Goal: Task Accomplishment & Management: Manage account settings

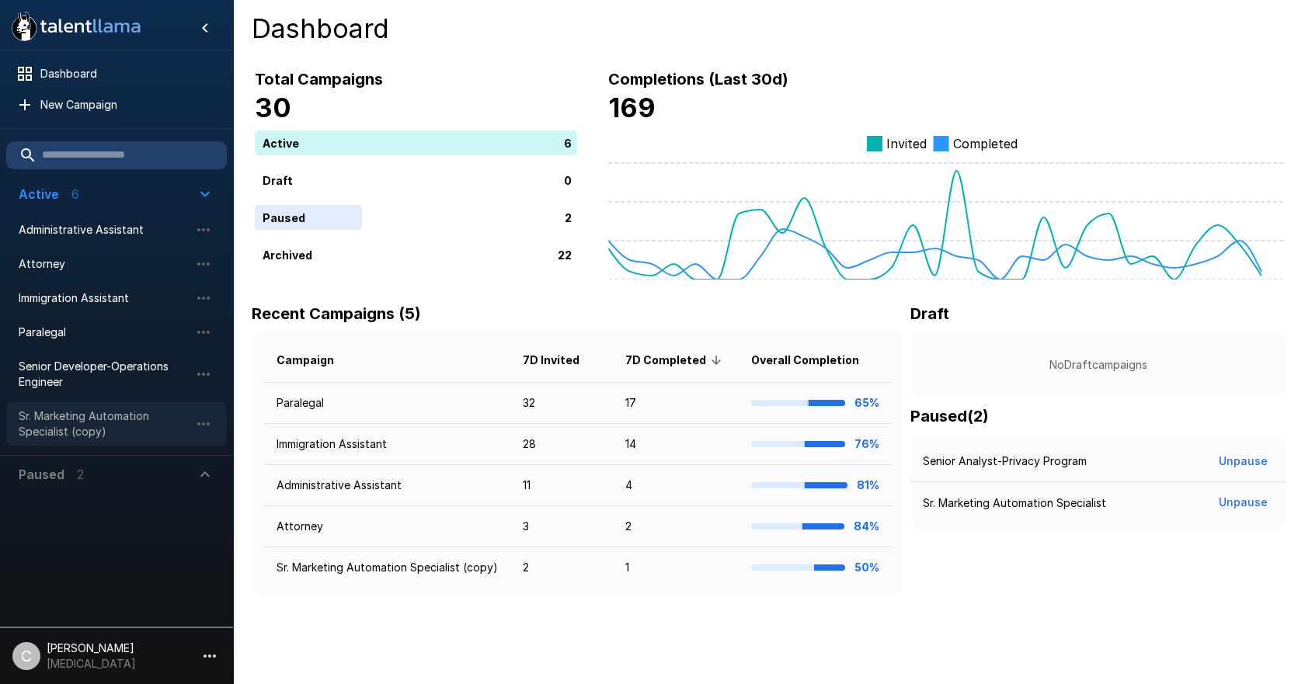
click at [89, 423] on span "Sr. Marketing Automation Specialist (copy)" at bounding box center [104, 423] width 171 height 31
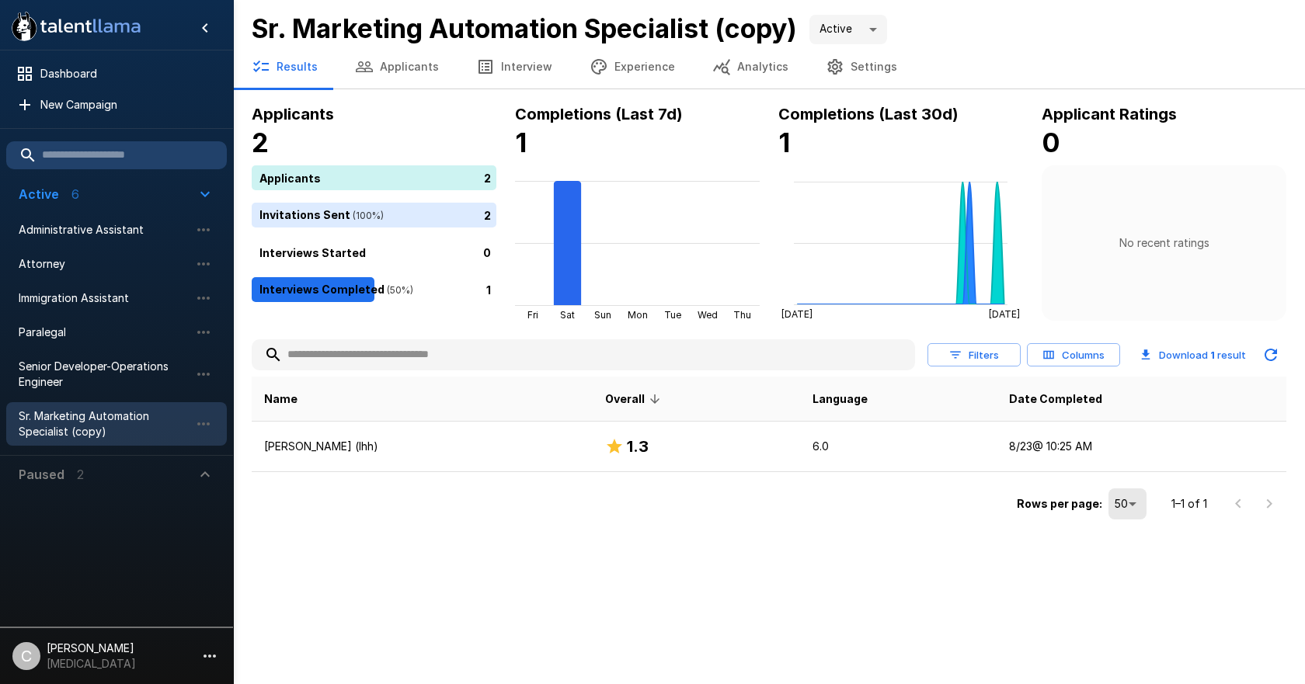
click at [359, 220] on div "2" at bounding box center [377, 215] width 251 height 25
click at [359, 184] on div "2" at bounding box center [377, 177] width 251 height 25
click at [375, 75] on button "Applicants" at bounding box center [396, 66] width 121 height 43
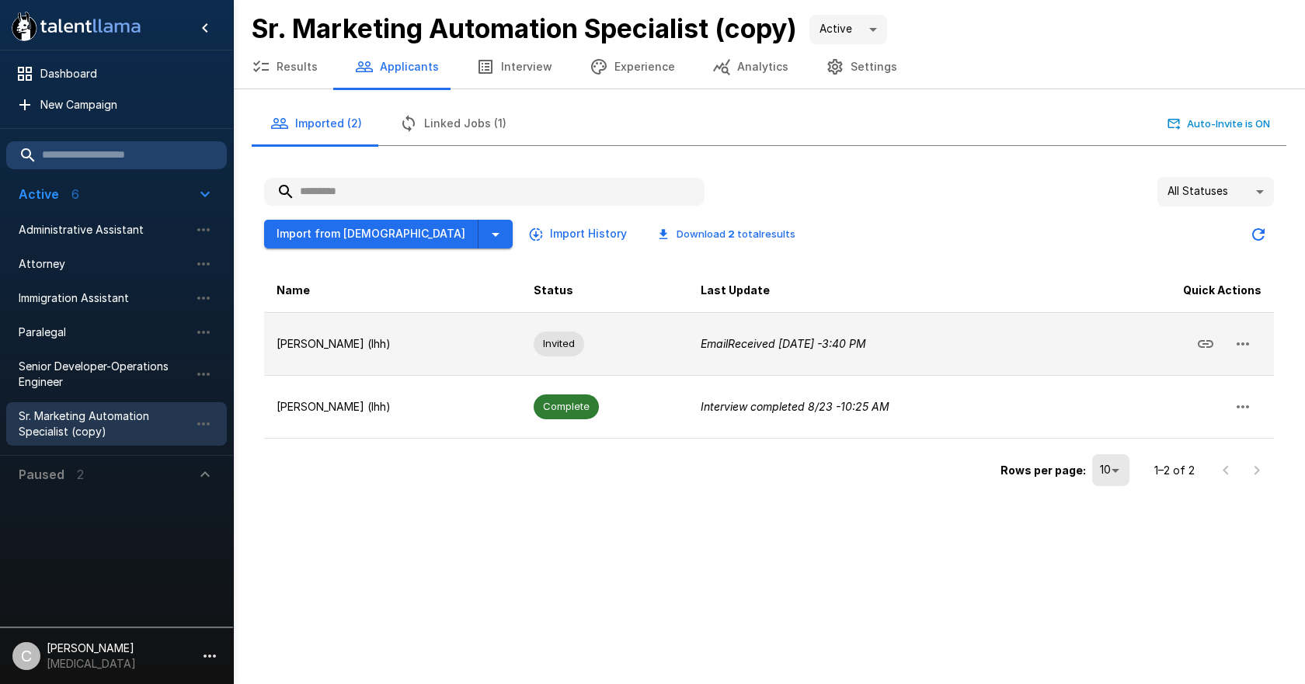
click at [995, 348] on p "Email Received [DATE] - 3:40 PM" at bounding box center [885, 344] width 370 height 16
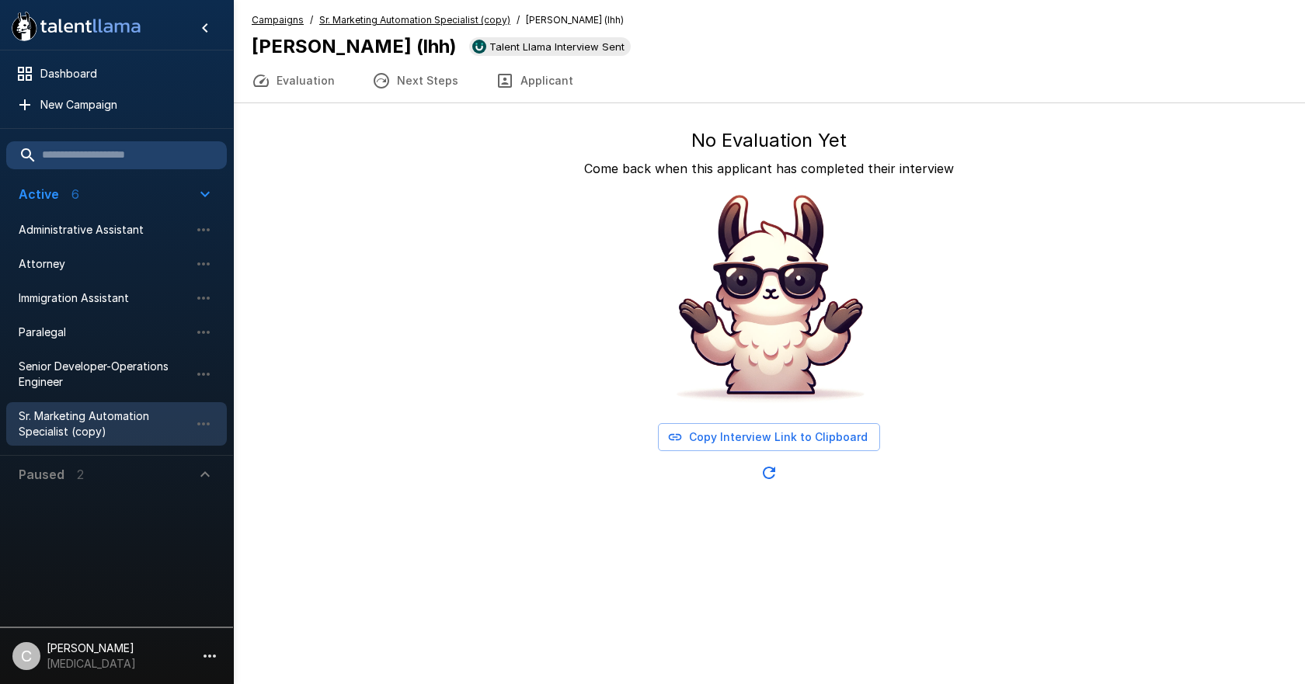
click at [322, 88] on button "Evaluation" at bounding box center [293, 80] width 120 height 43
click at [302, 93] on button "Evaluation" at bounding box center [293, 80] width 120 height 43
click at [414, 83] on button "Next Steps" at bounding box center [414, 80] width 123 height 43
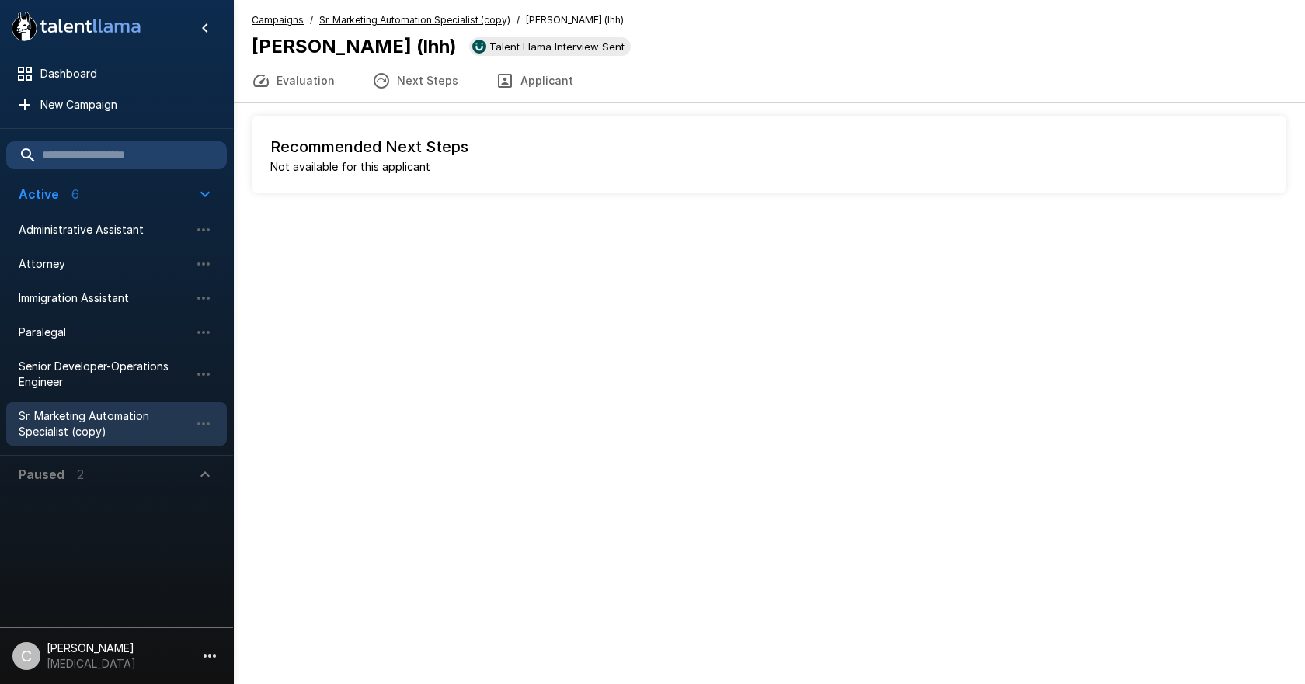
click at [513, 78] on button "Applicant" at bounding box center [534, 80] width 115 height 43
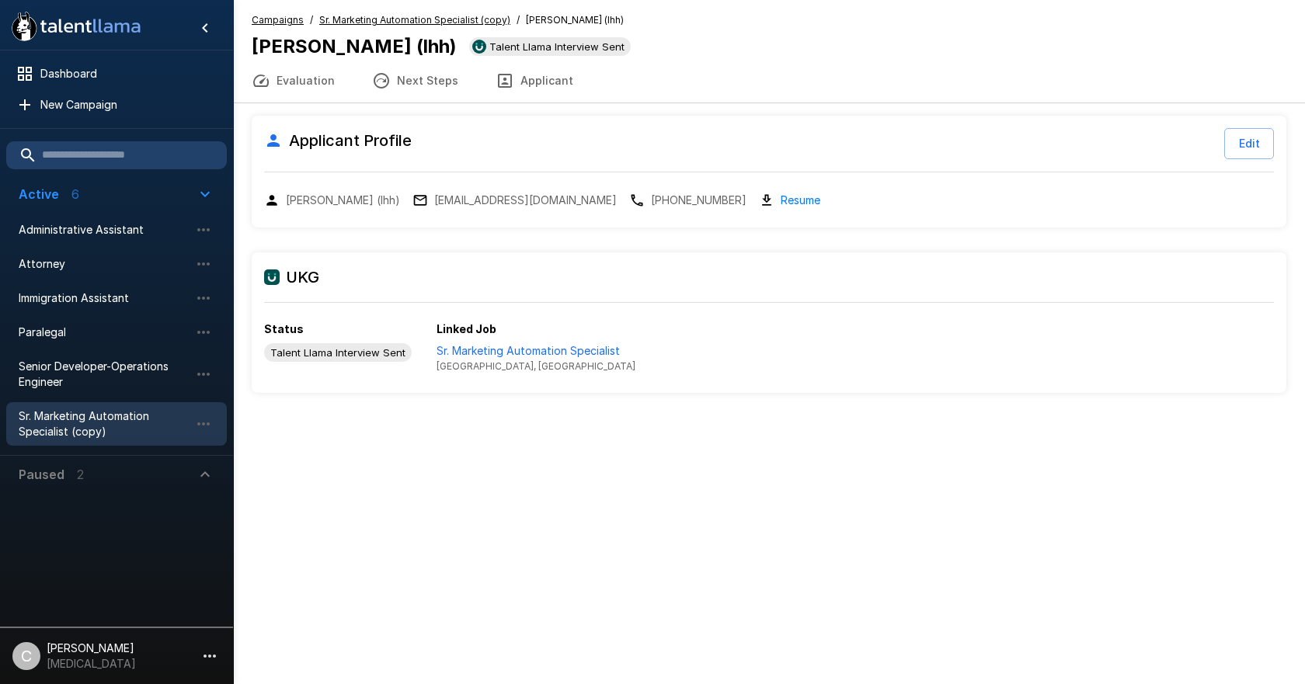
click at [134, 426] on span "Sr. Marketing Automation Specialist (copy)" at bounding box center [104, 423] width 171 height 31
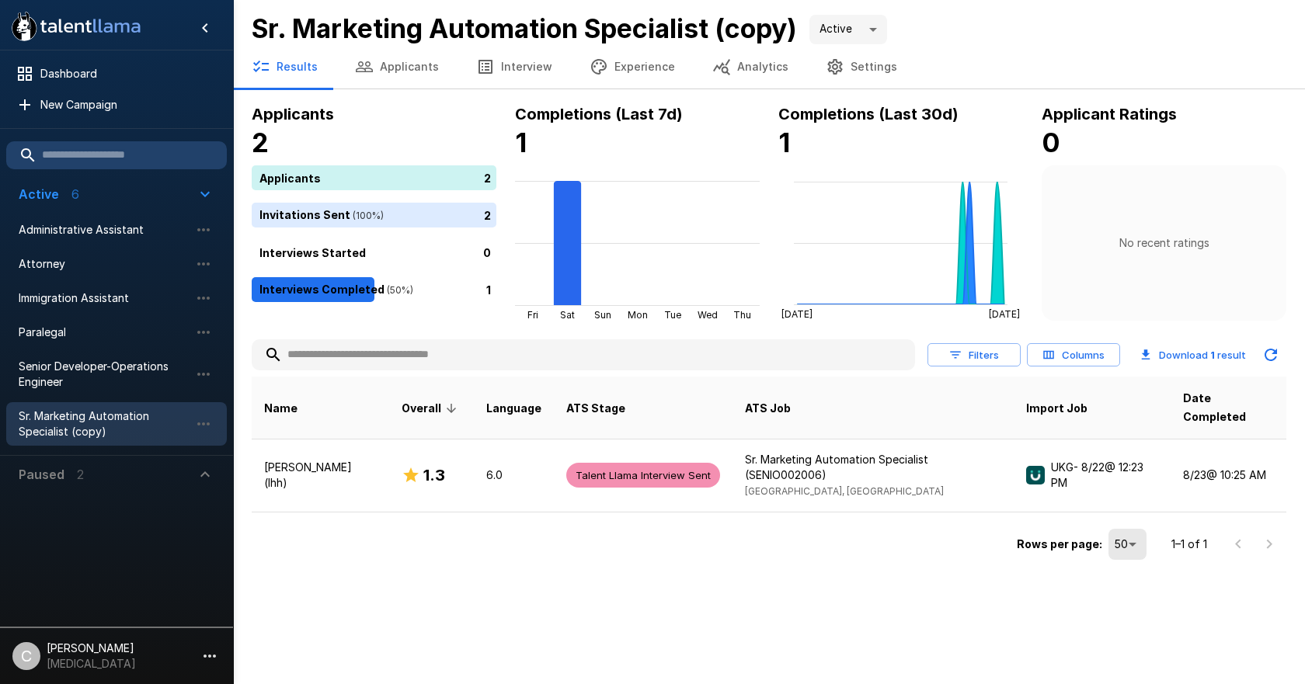
click at [492, 67] on button "Interview" at bounding box center [513, 66] width 113 height 43
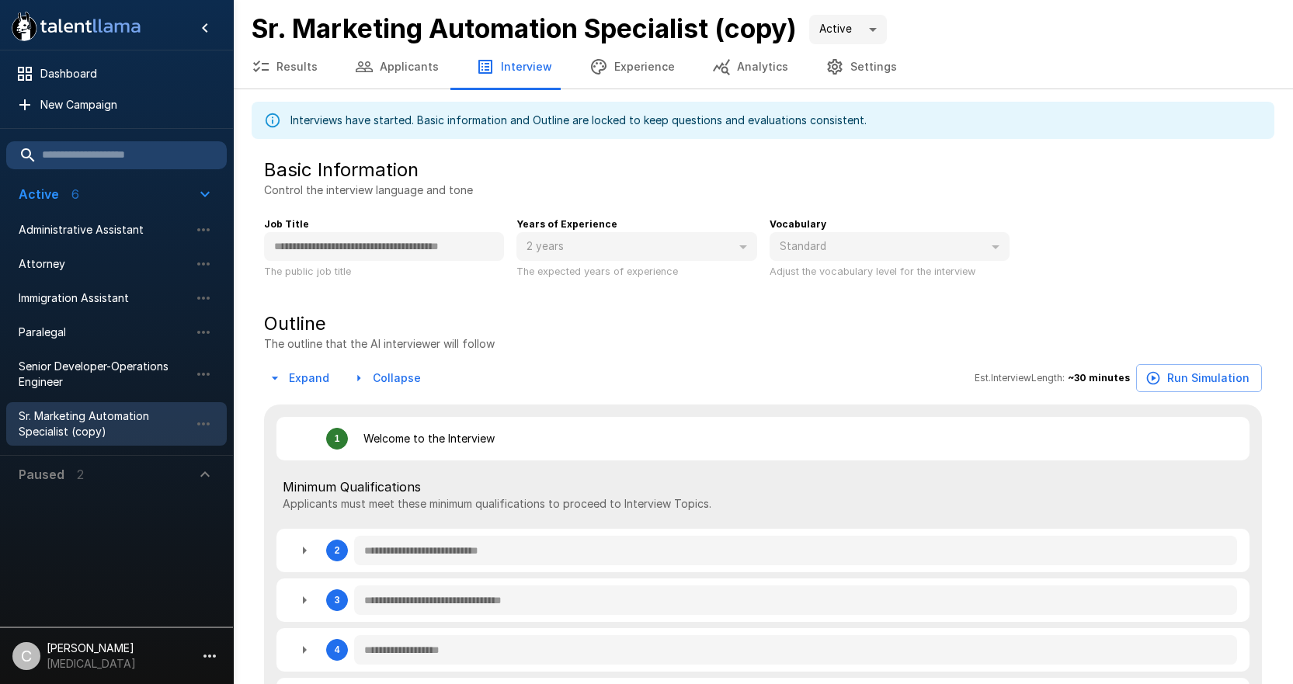
type textarea "*"
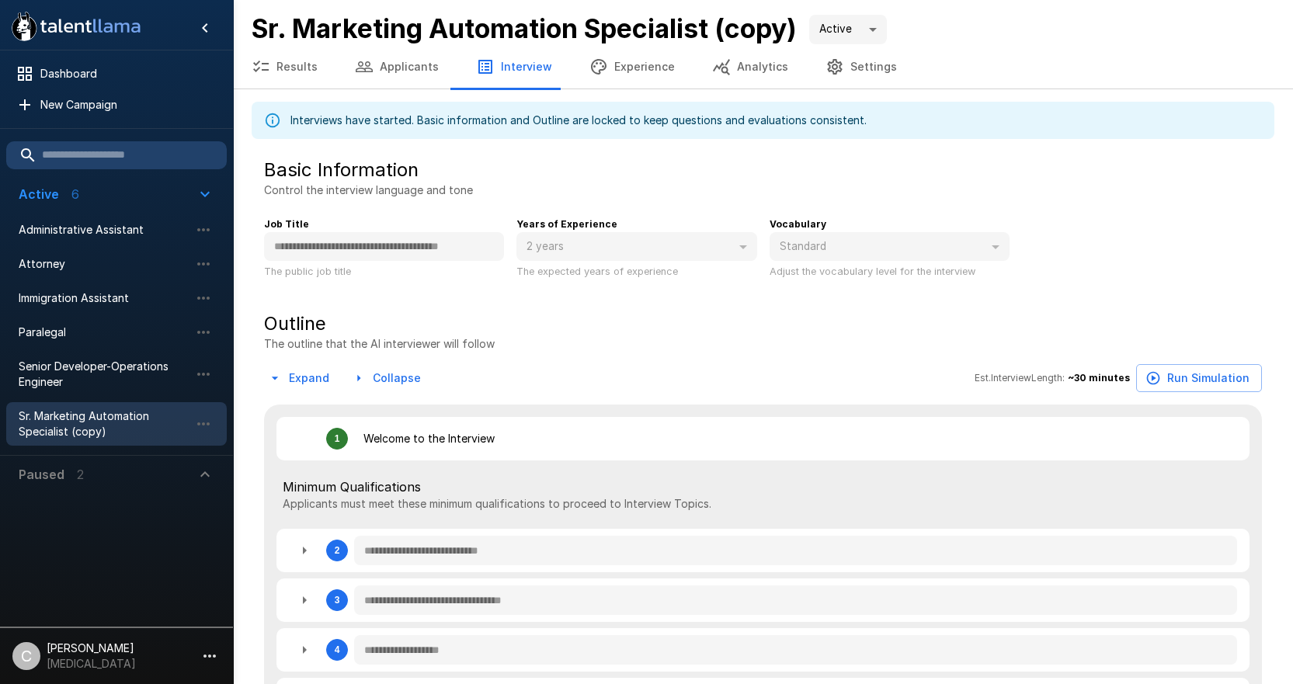
type textarea "*"
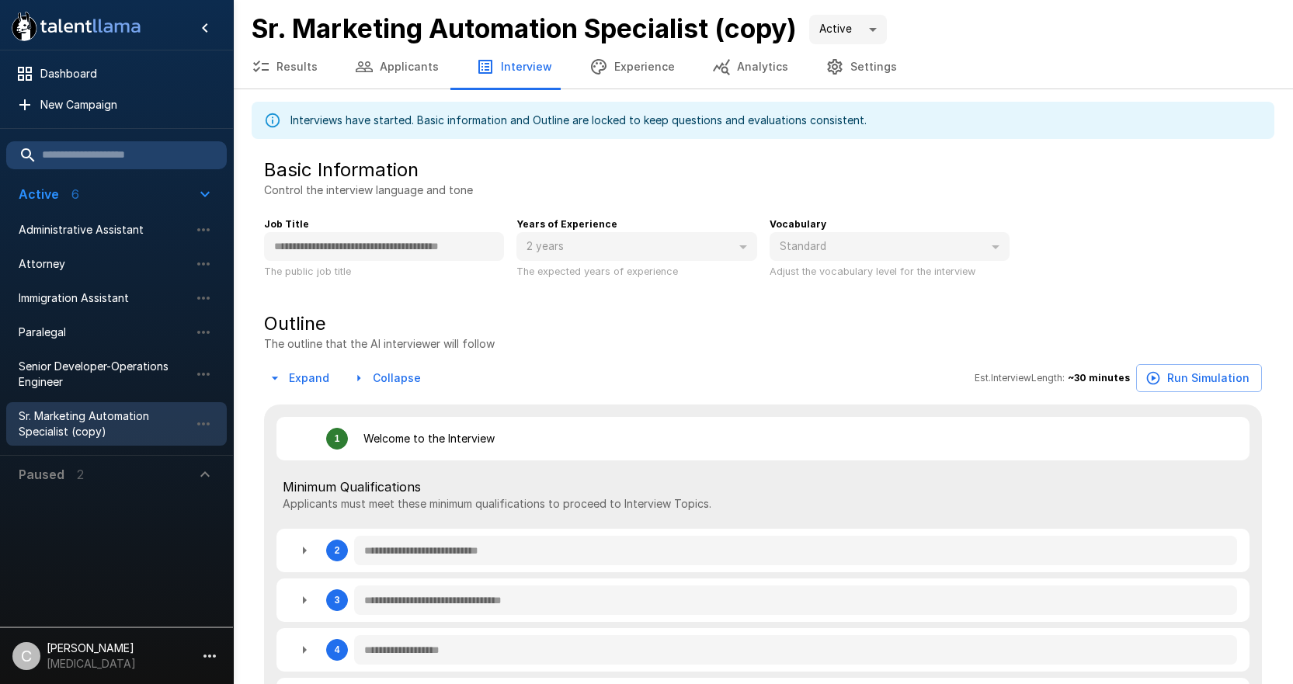
type textarea "*"
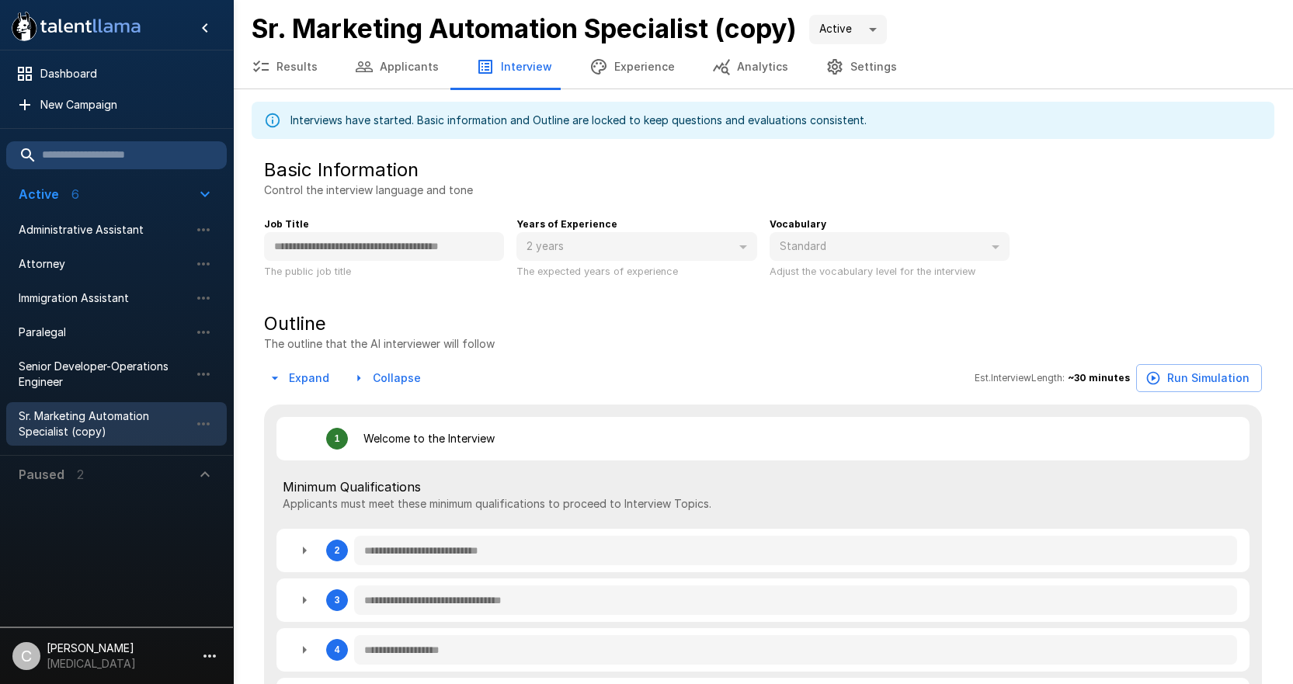
type textarea "*"
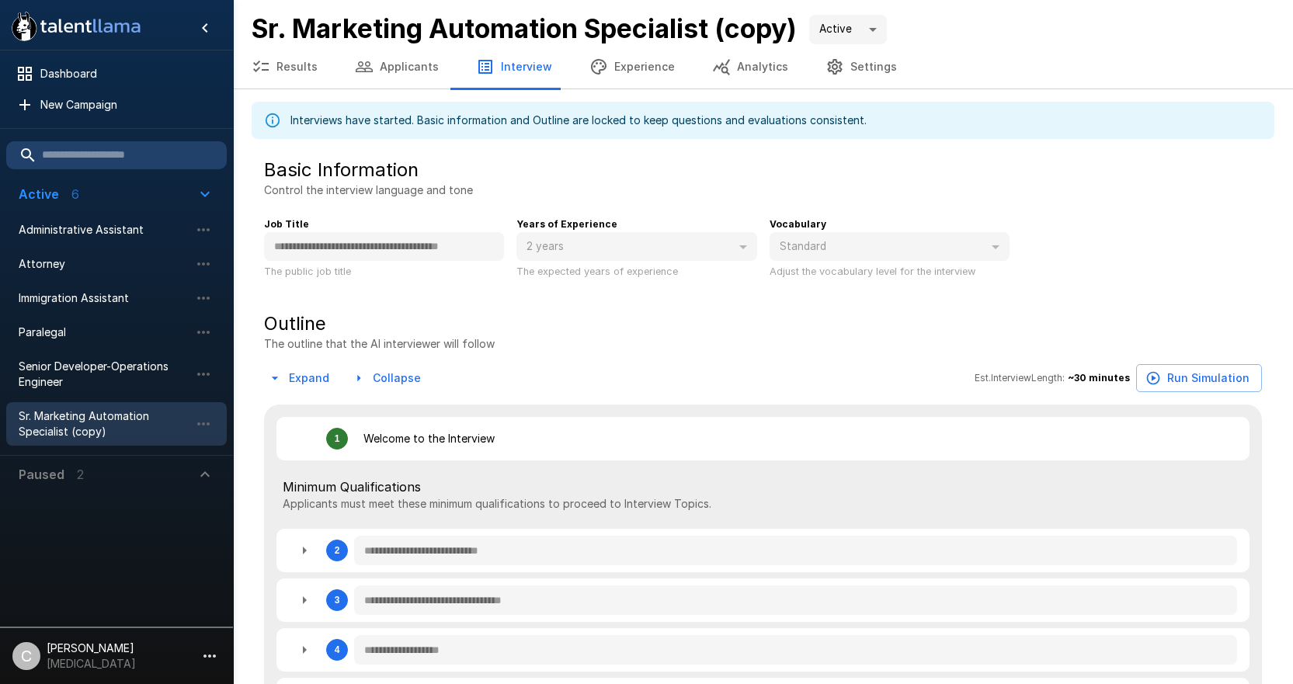
type textarea "*"
click at [422, 59] on button "Applicants" at bounding box center [396, 66] width 121 height 43
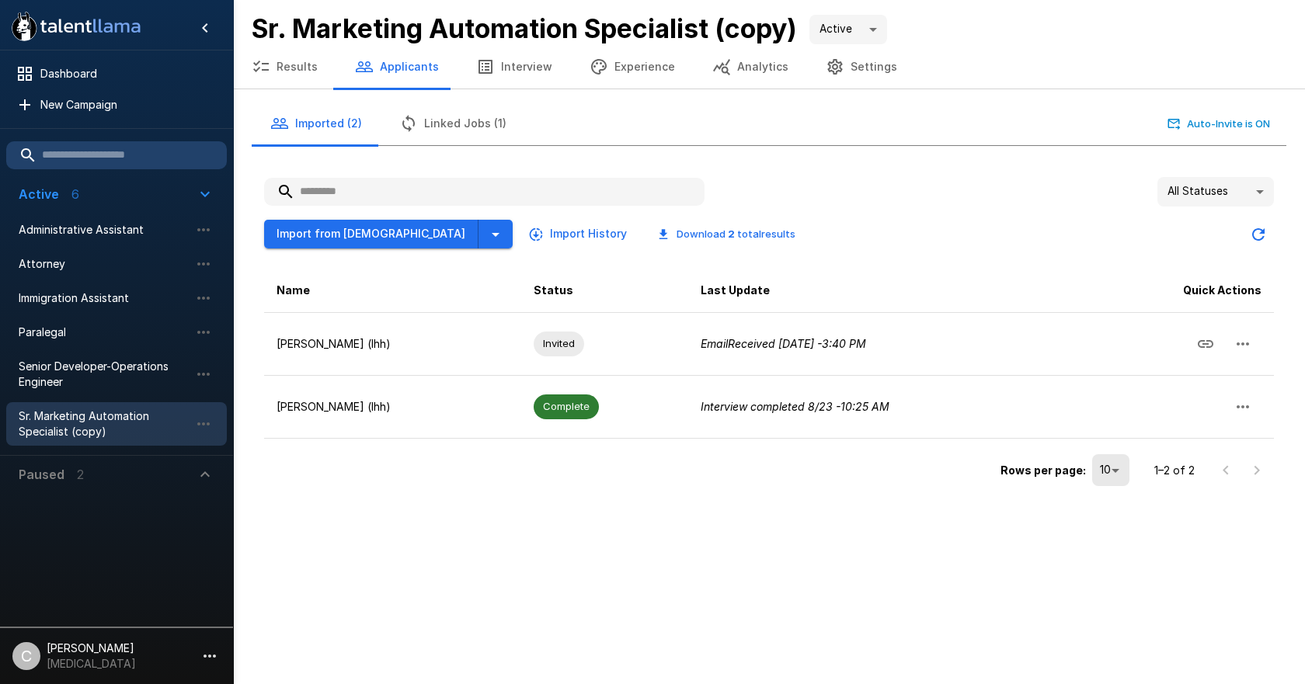
click at [509, 74] on button "Interview" at bounding box center [513, 66] width 113 height 43
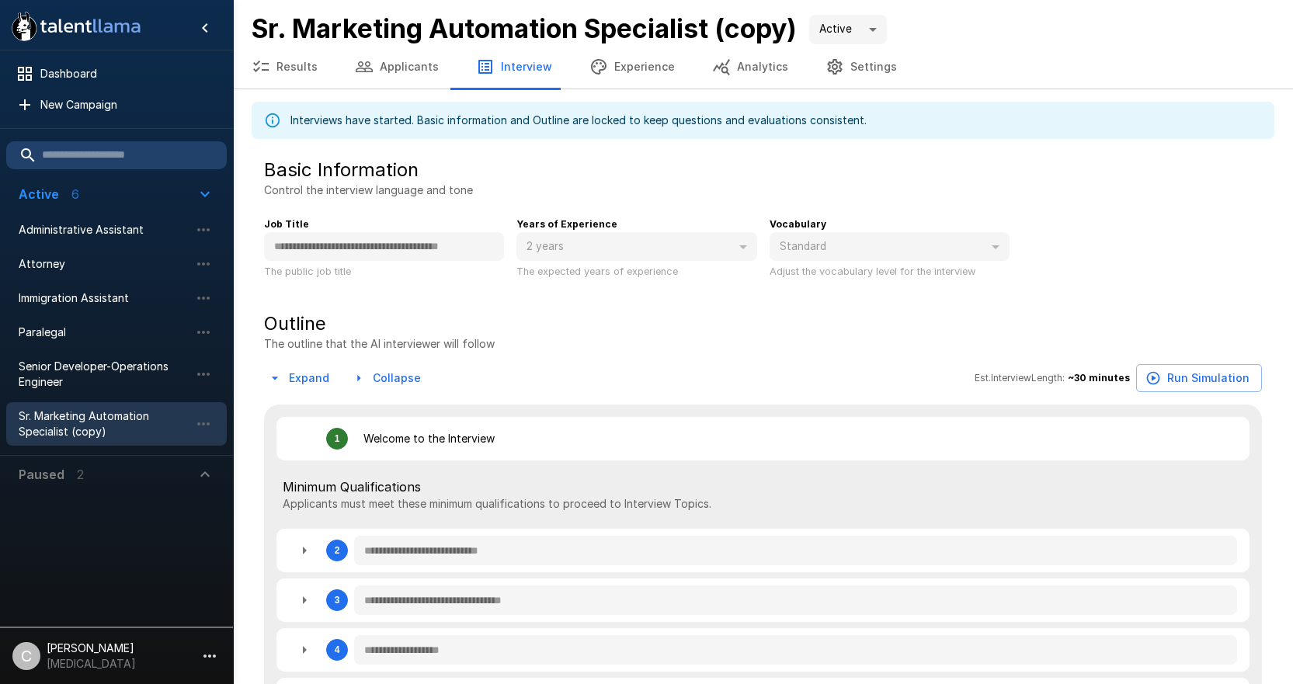
type textarea "*"
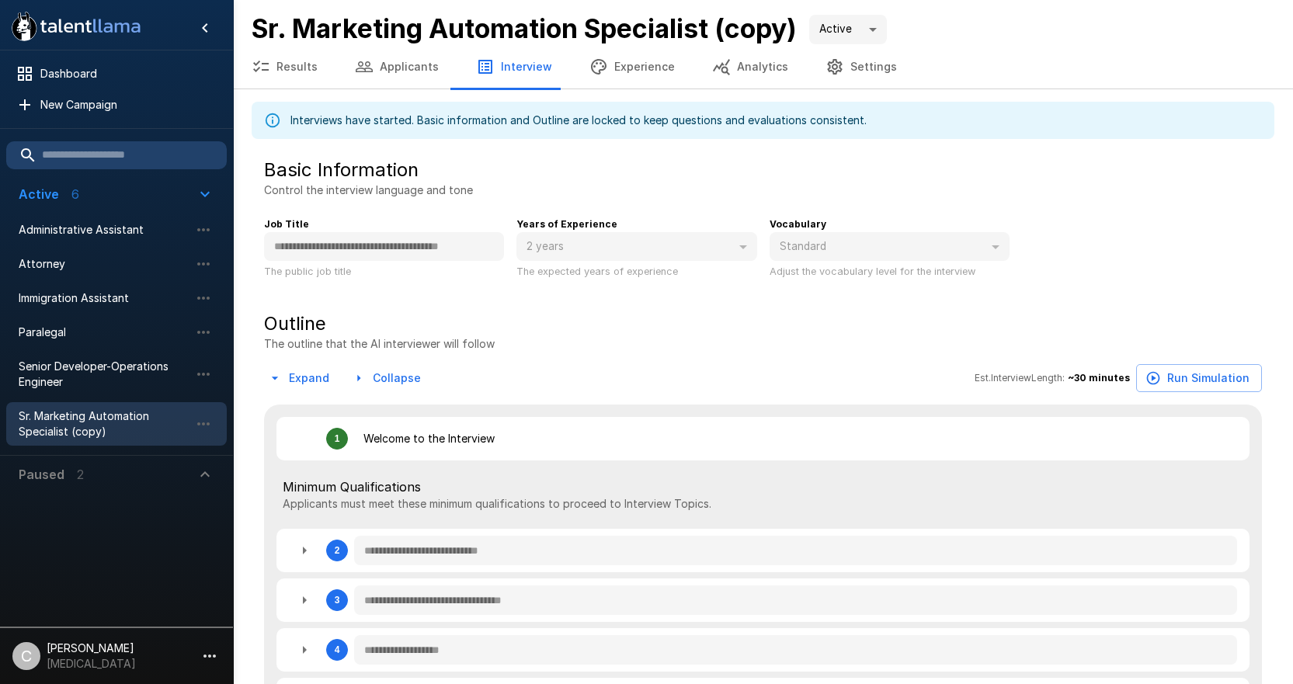
type textarea "*"
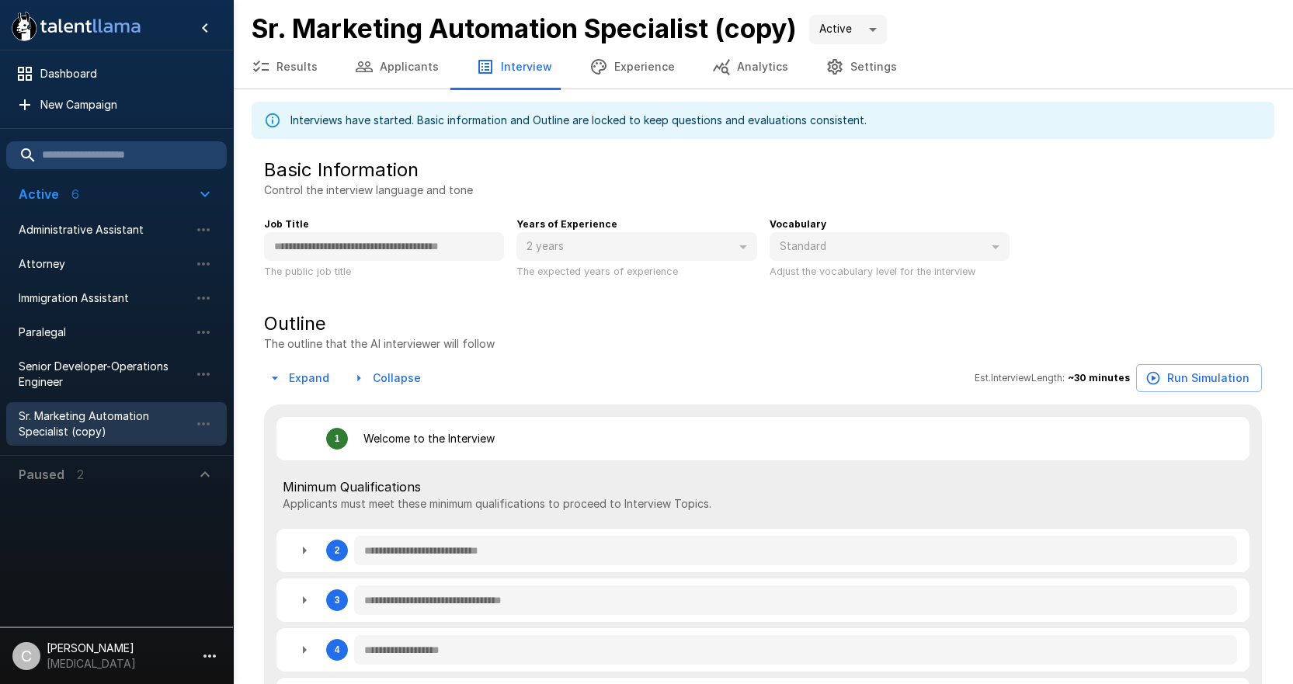
type textarea "*"
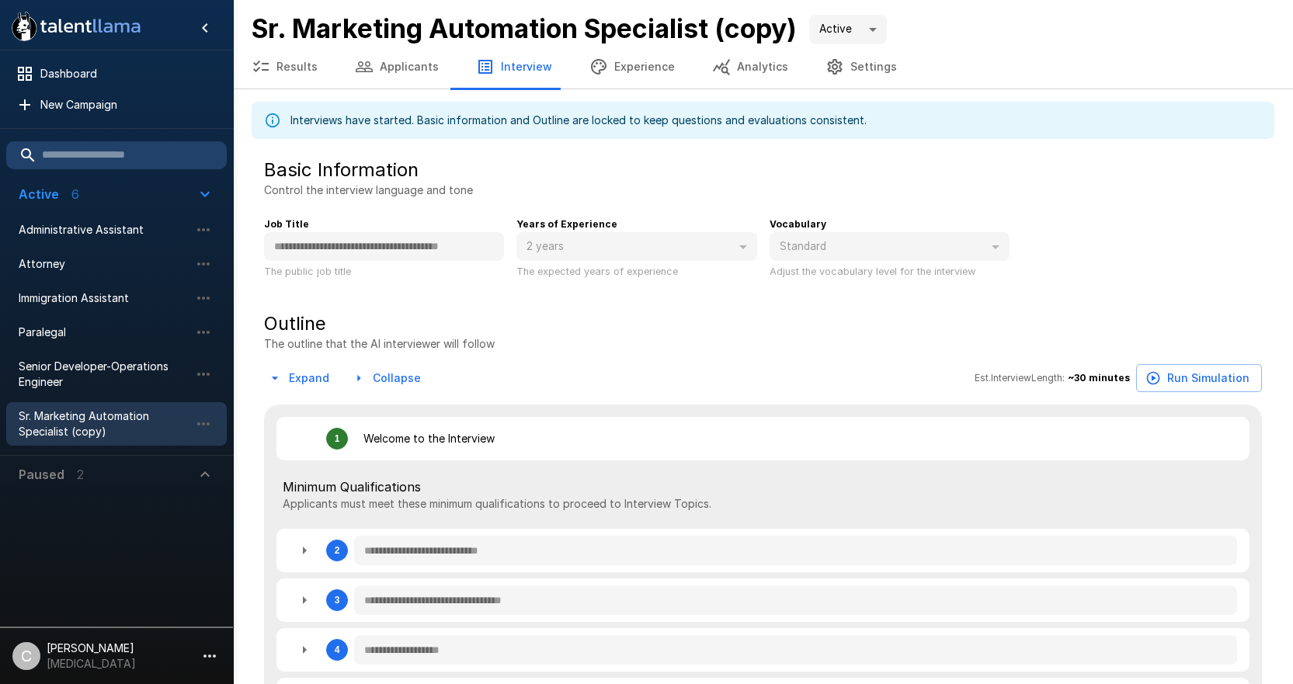
type textarea "*"
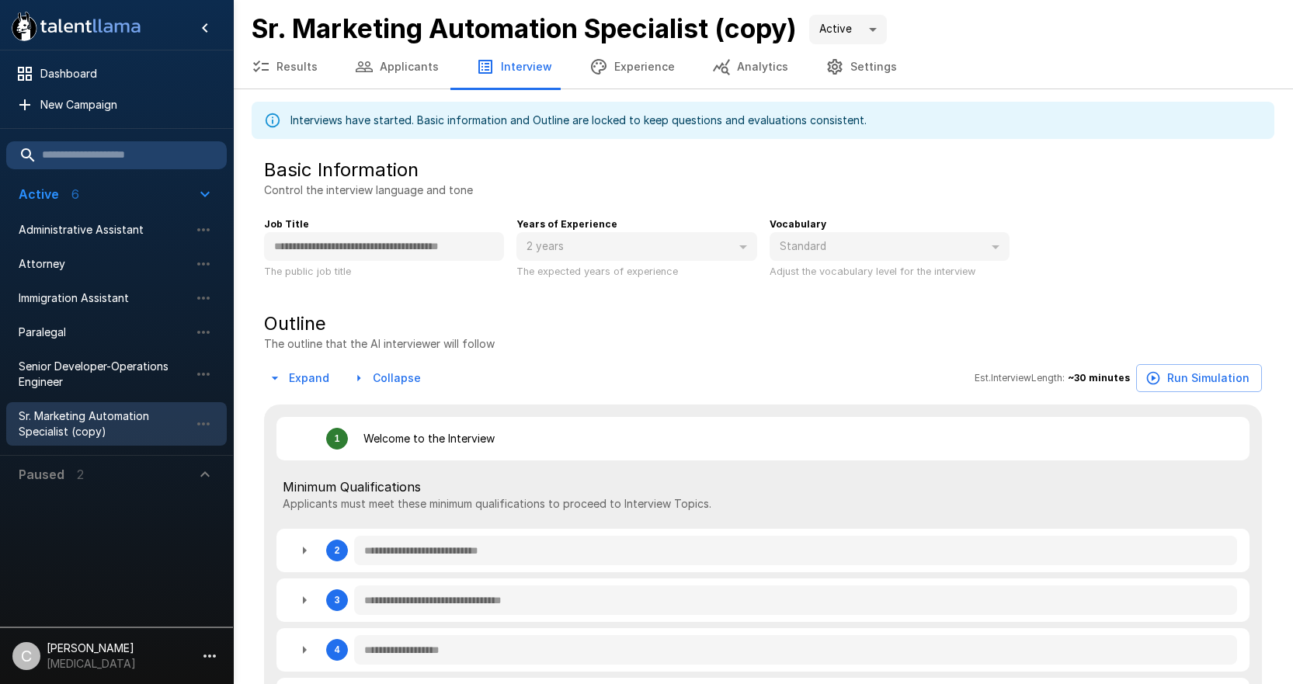
type textarea "*"
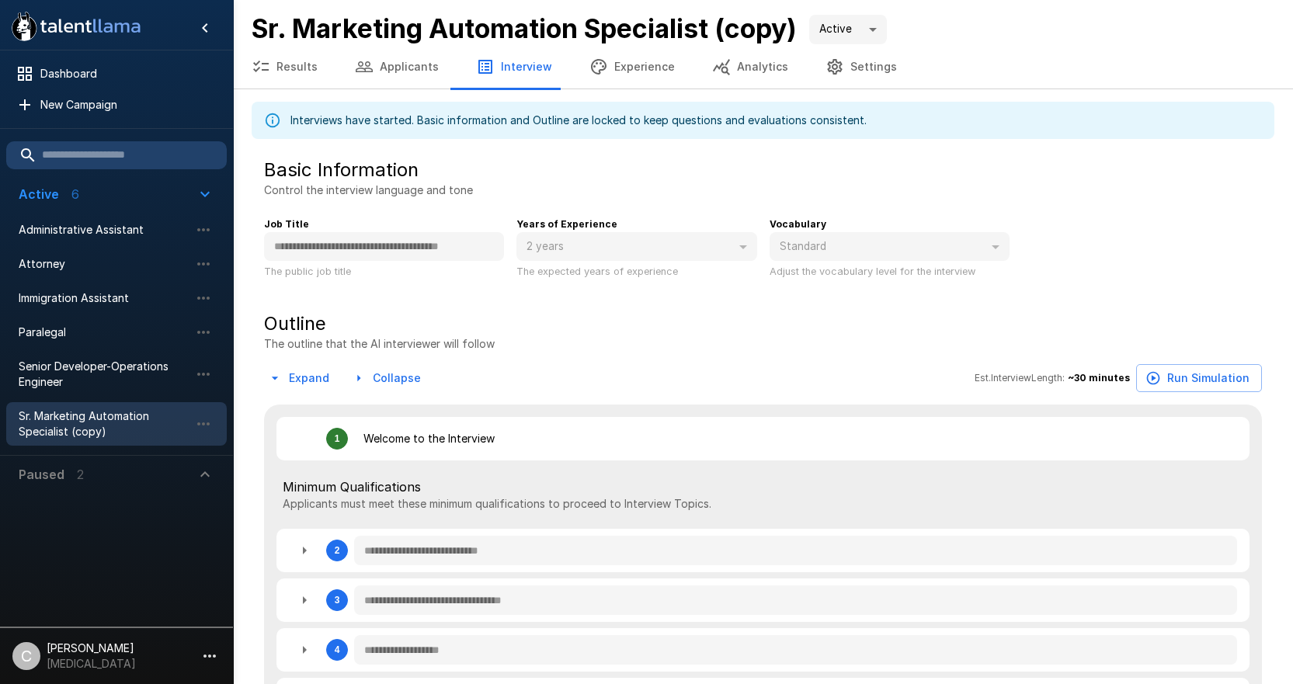
type textarea "*"
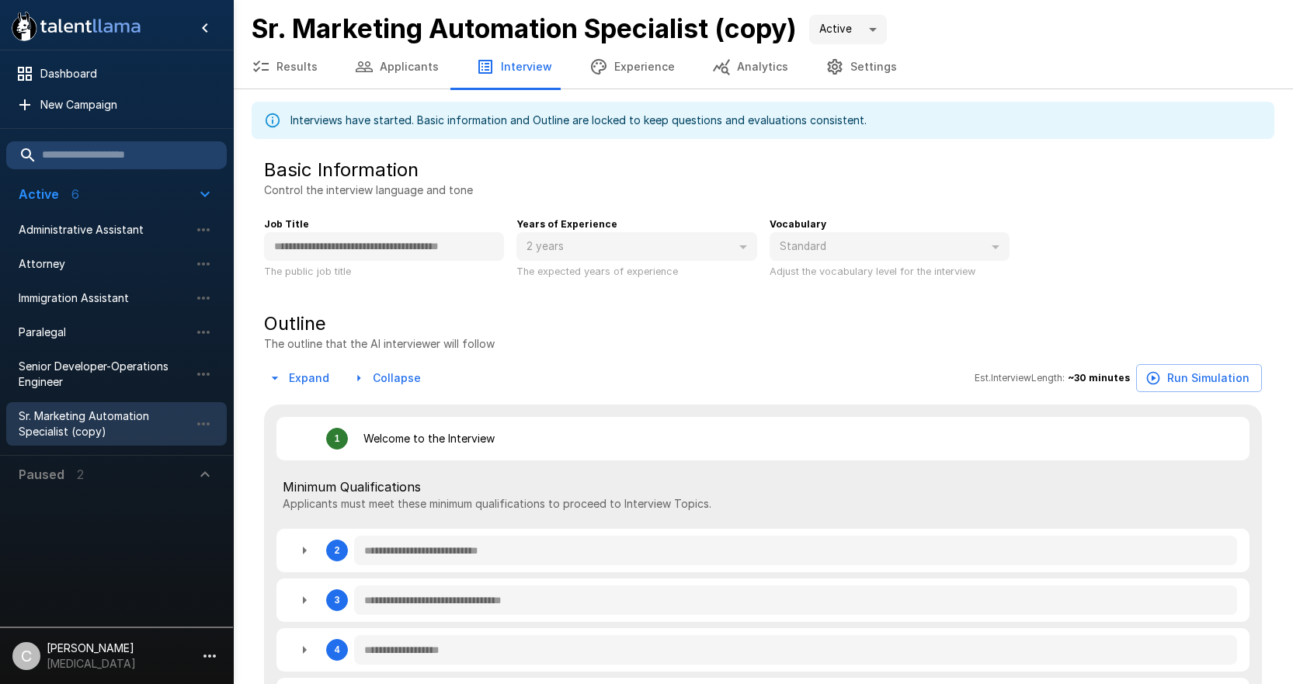
type textarea "*"
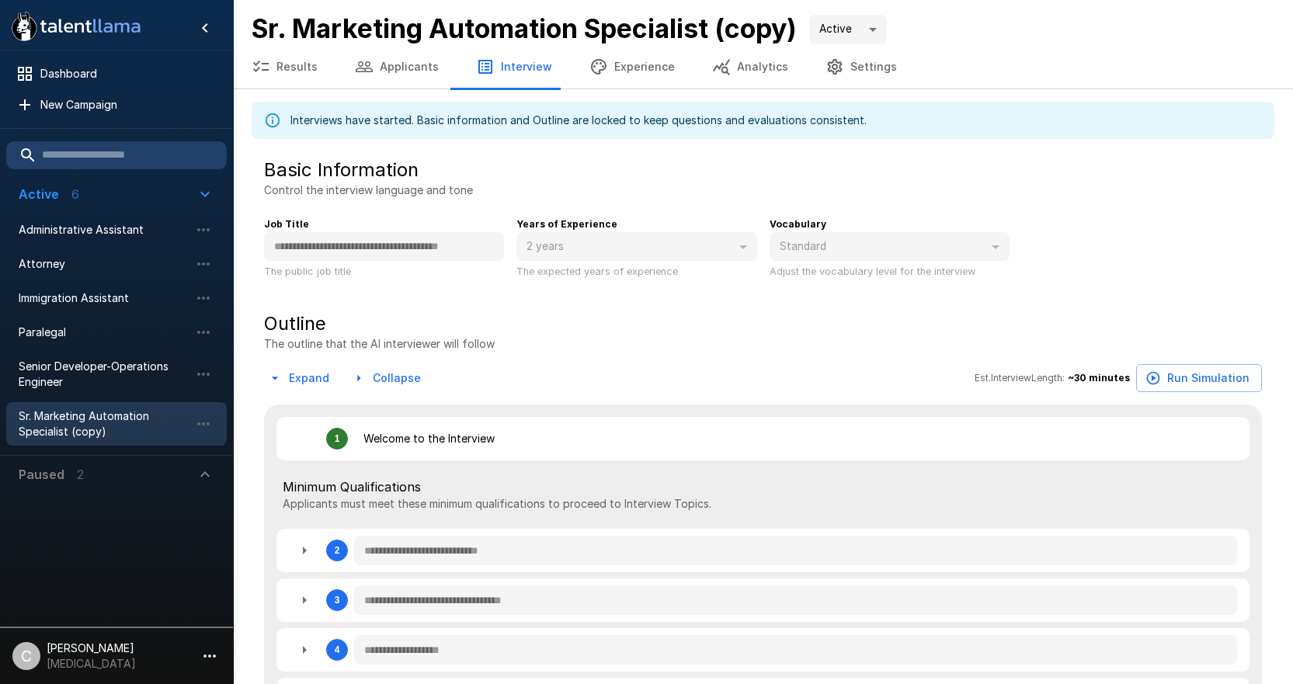
type textarea "*"
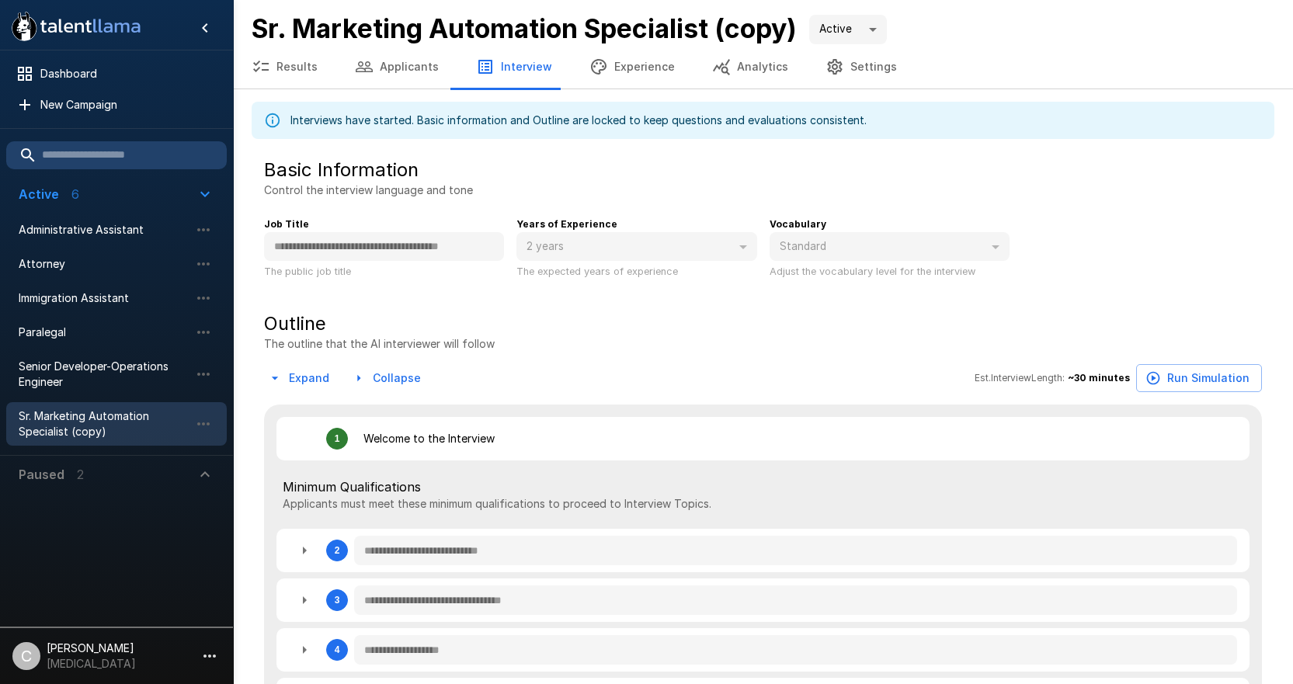
type textarea "*"
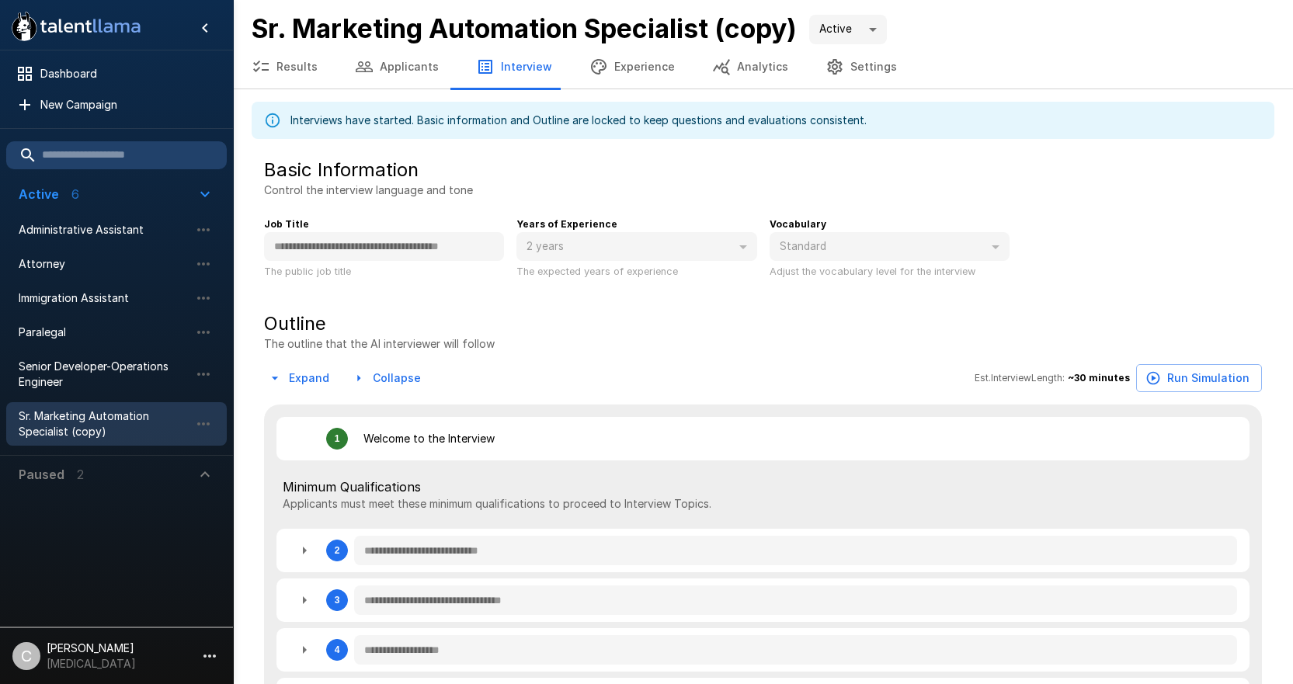
type textarea "*"
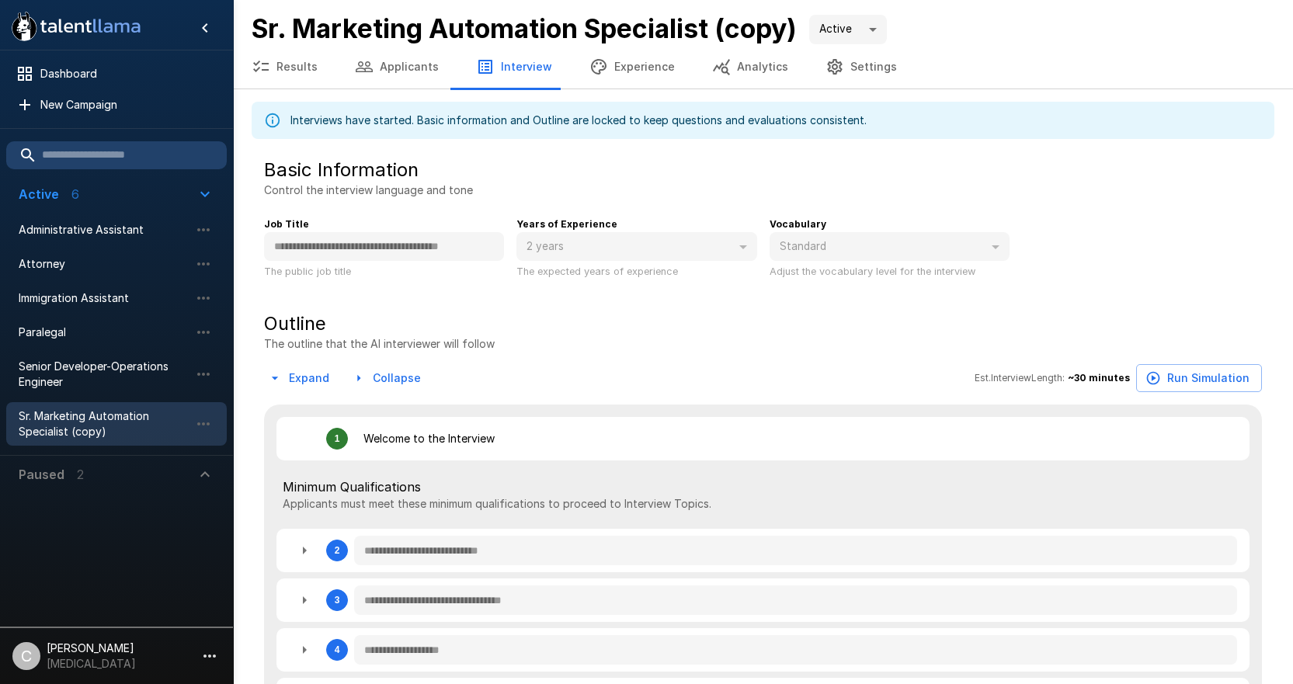
type textarea "*"
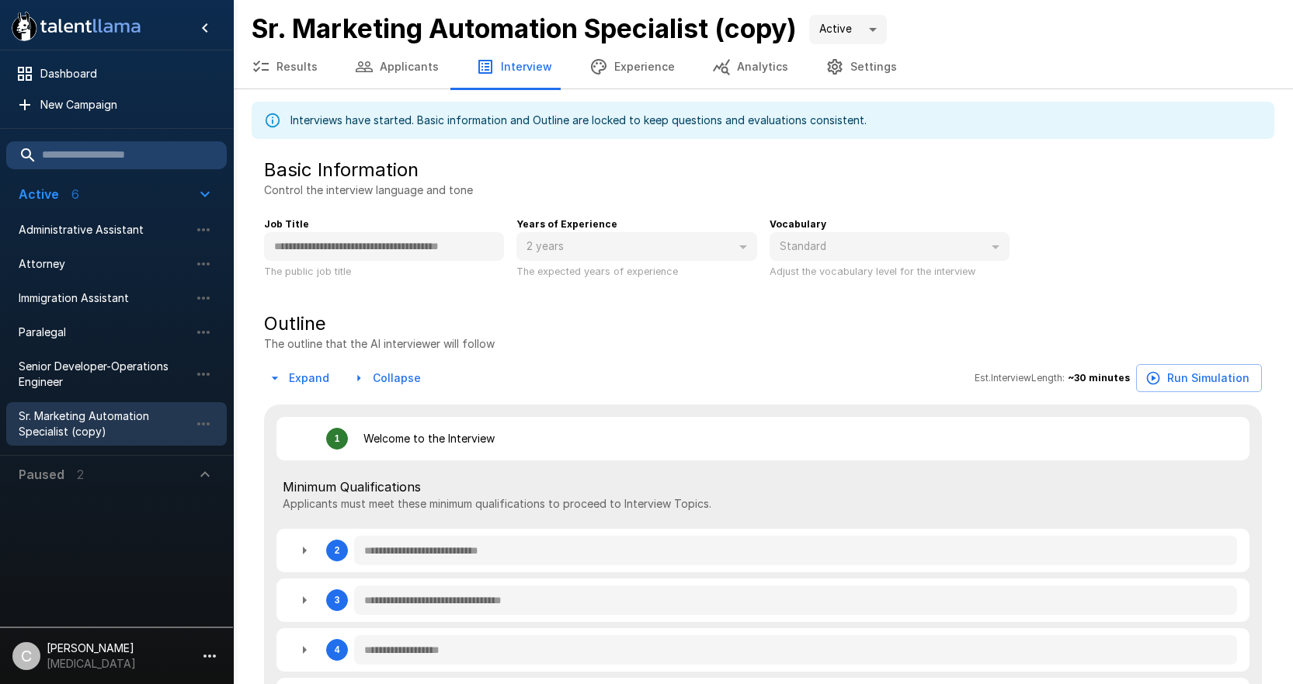
type textarea "*"
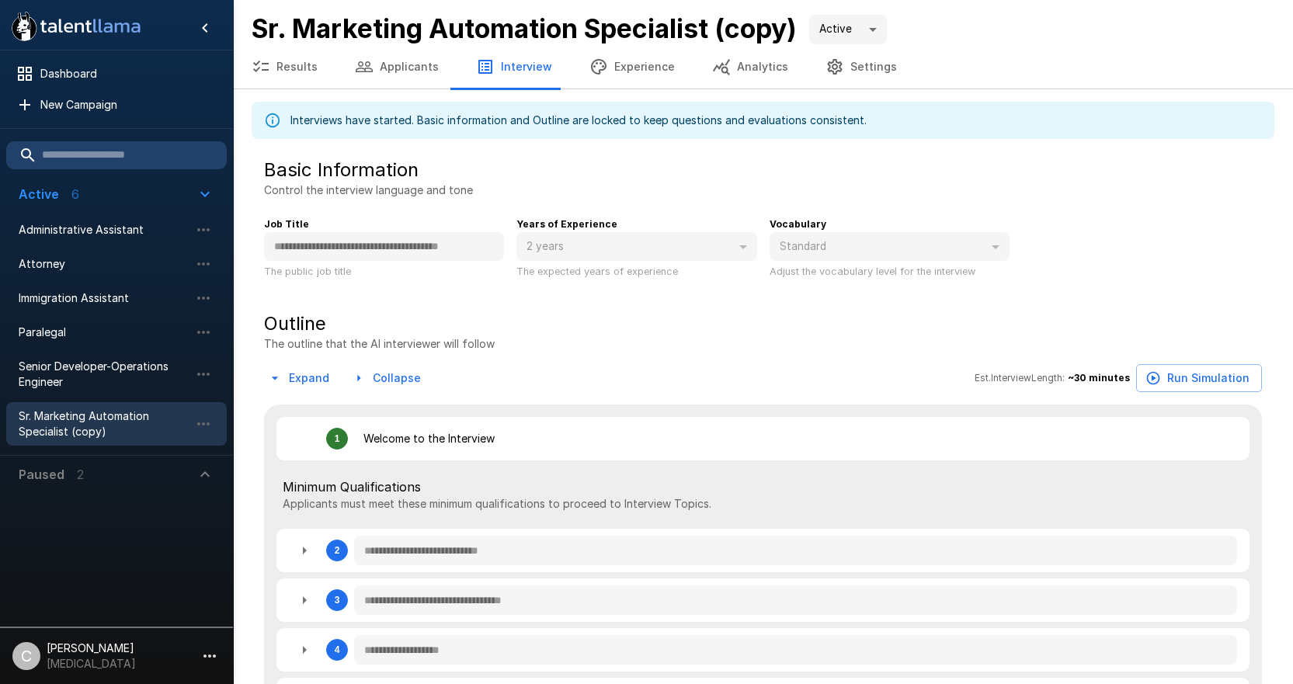
type textarea "*"
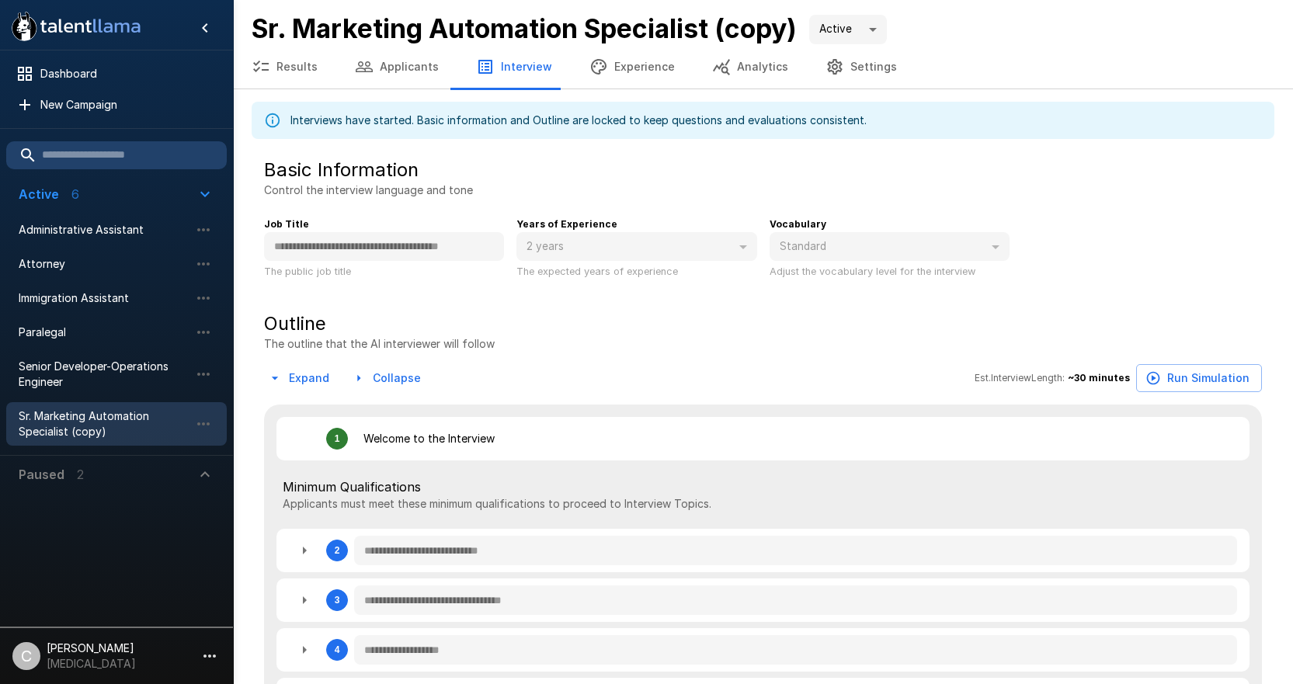
type textarea "*"
click at [648, 77] on button "Experience" at bounding box center [632, 66] width 123 height 43
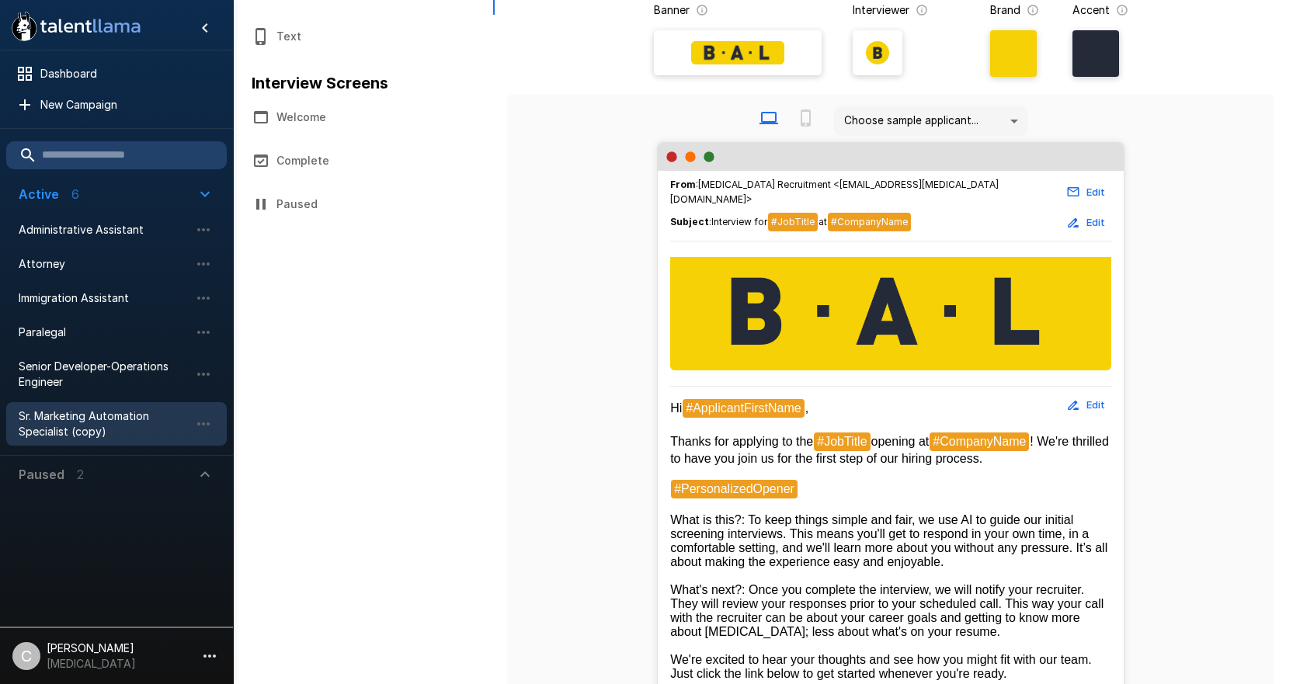
scroll to position [155, 0]
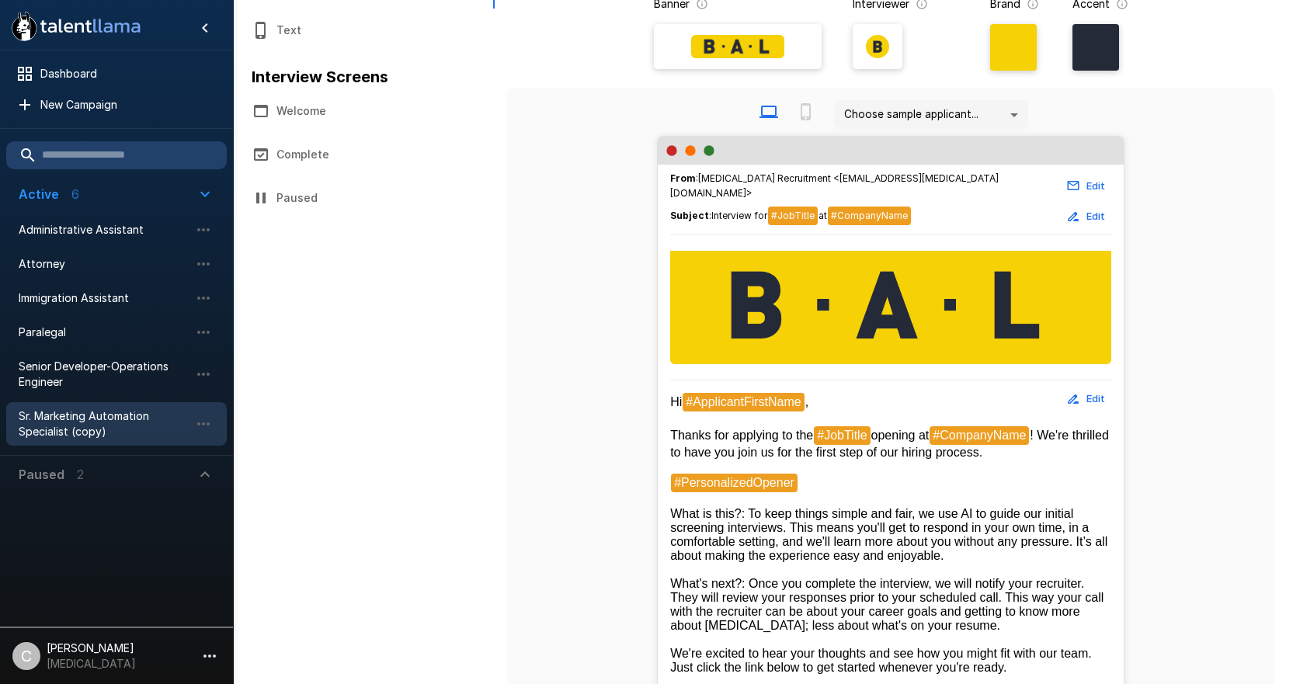
click at [484, 337] on div "Invitations Email Text Interview Screens Welcome Complete Paused" at bounding box center [379, 452] width 255 height 1037
drag, startPoint x: 132, startPoint y: 419, endPoint x: 178, endPoint y: 409, distance: 46.8
click at [132, 419] on span "Sr. Marketing Automation Specialist (copy)" at bounding box center [104, 423] width 171 height 31
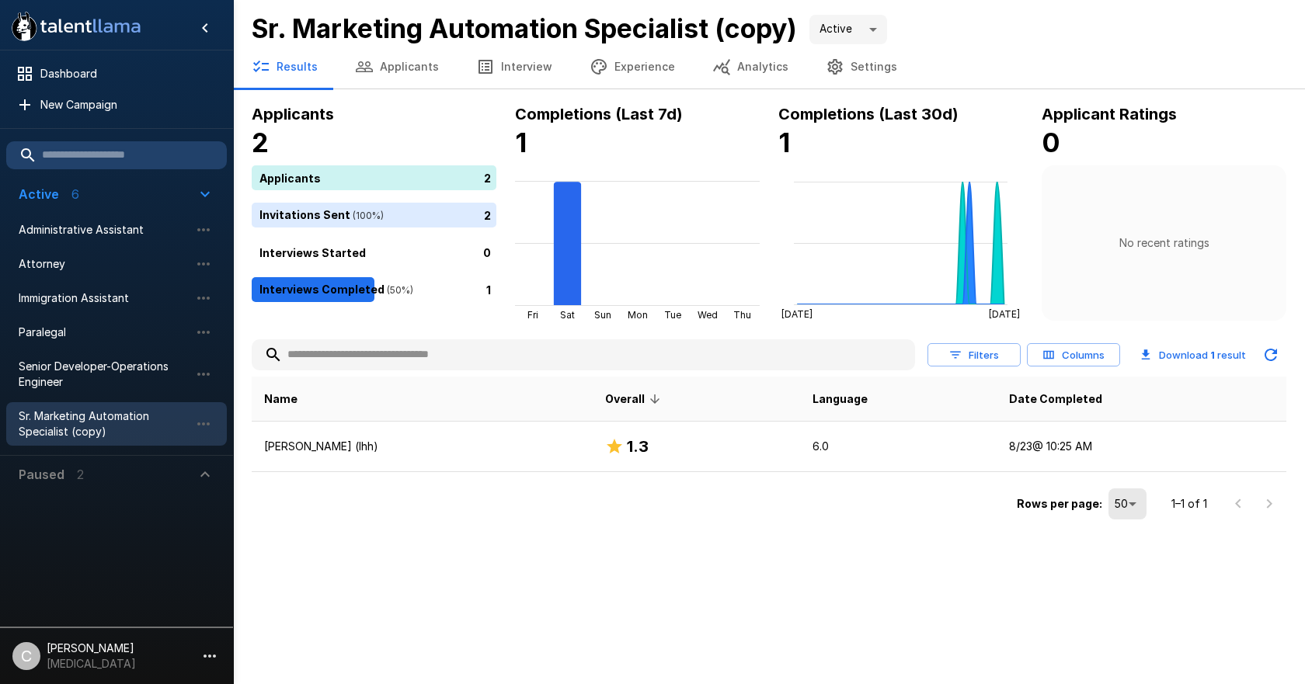
click at [831, 63] on button "Settings" at bounding box center [861, 66] width 109 height 43
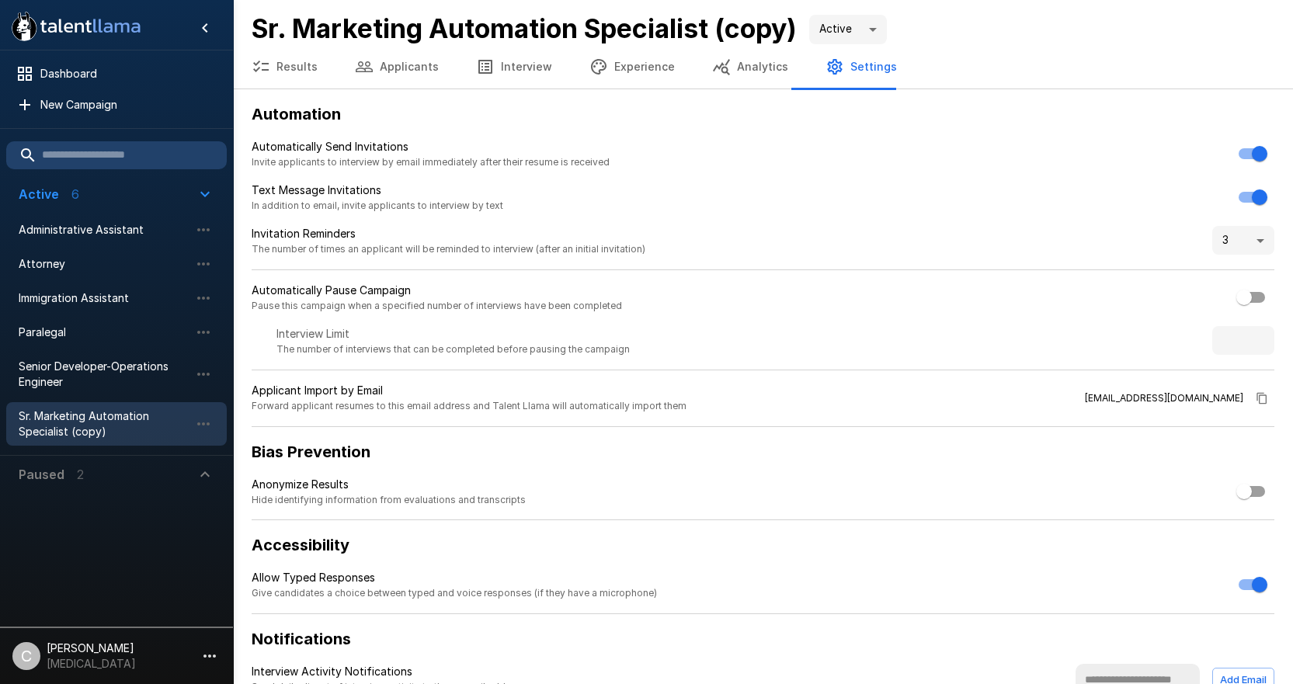
click at [740, 71] on button "Analytics" at bounding box center [749, 66] width 113 height 43
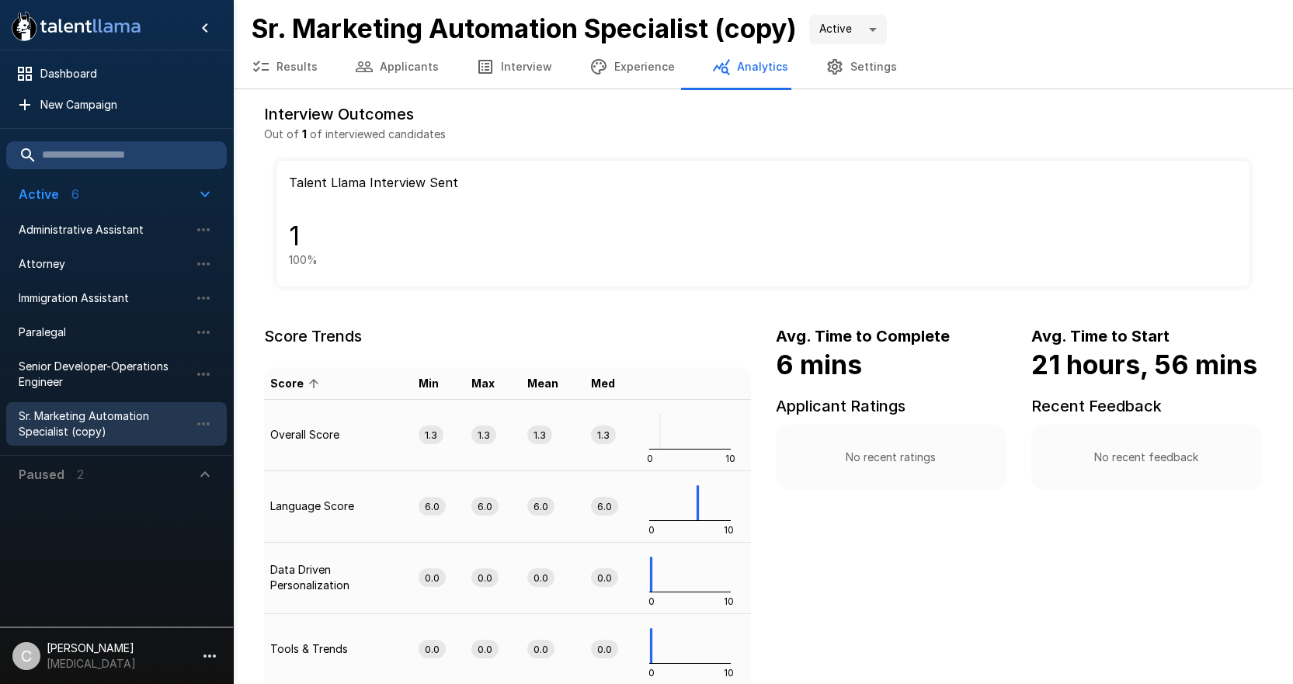
click at [843, 63] on button "Settings" at bounding box center [861, 66] width 109 height 43
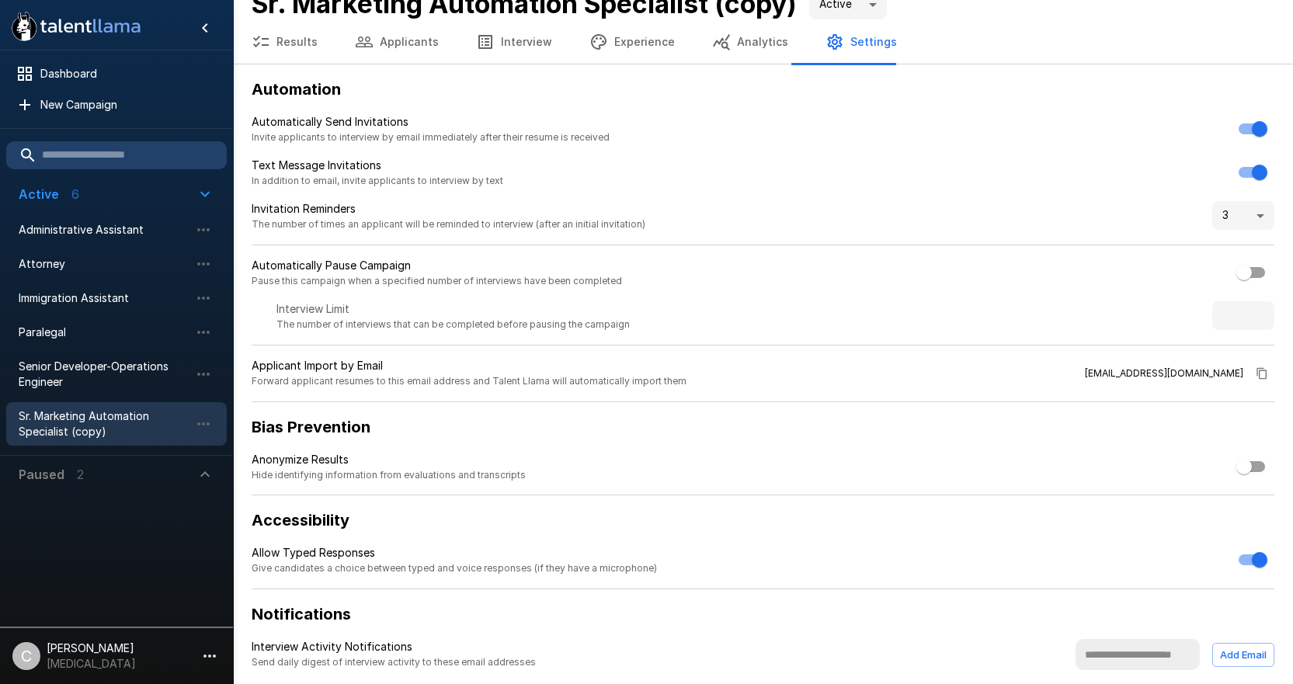
scroll to position [36, 0]
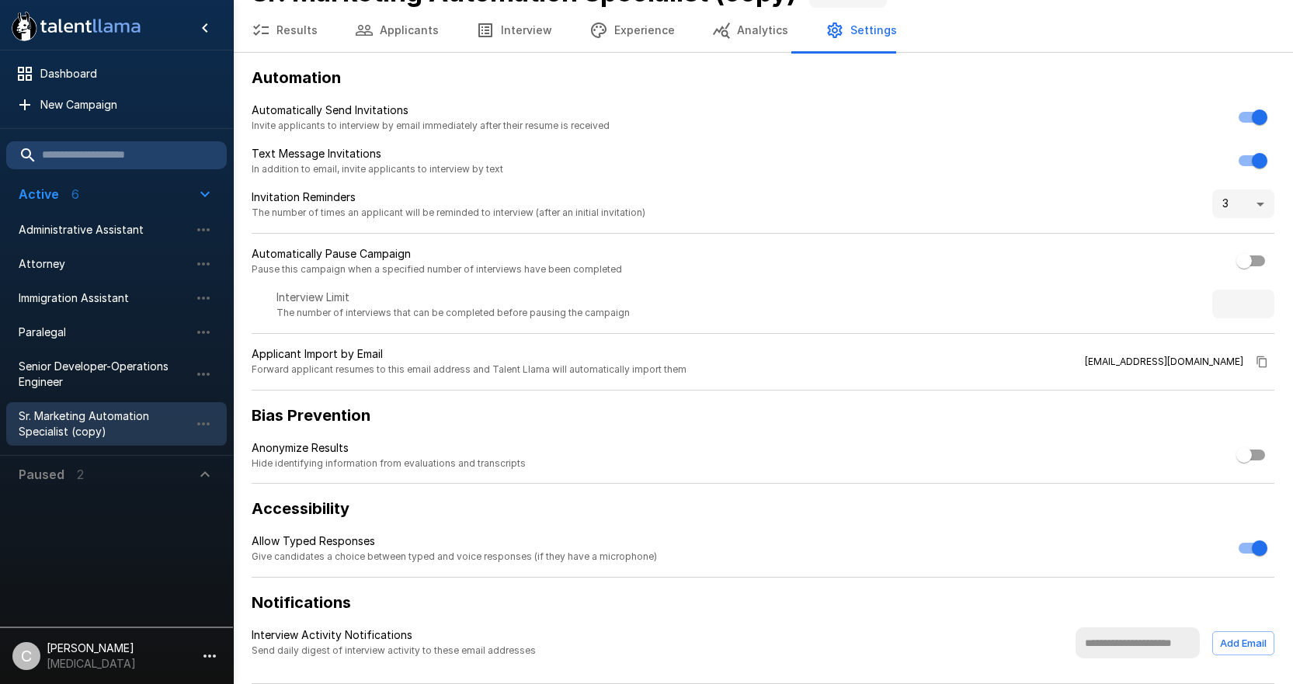
click at [1162, 644] on input "text" at bounding box center [1137, 642] width 124 height 31
type input "**********"
click at [1234, 646] on button "Add Email" at bounding box center [1243, 643] width 62 height 24
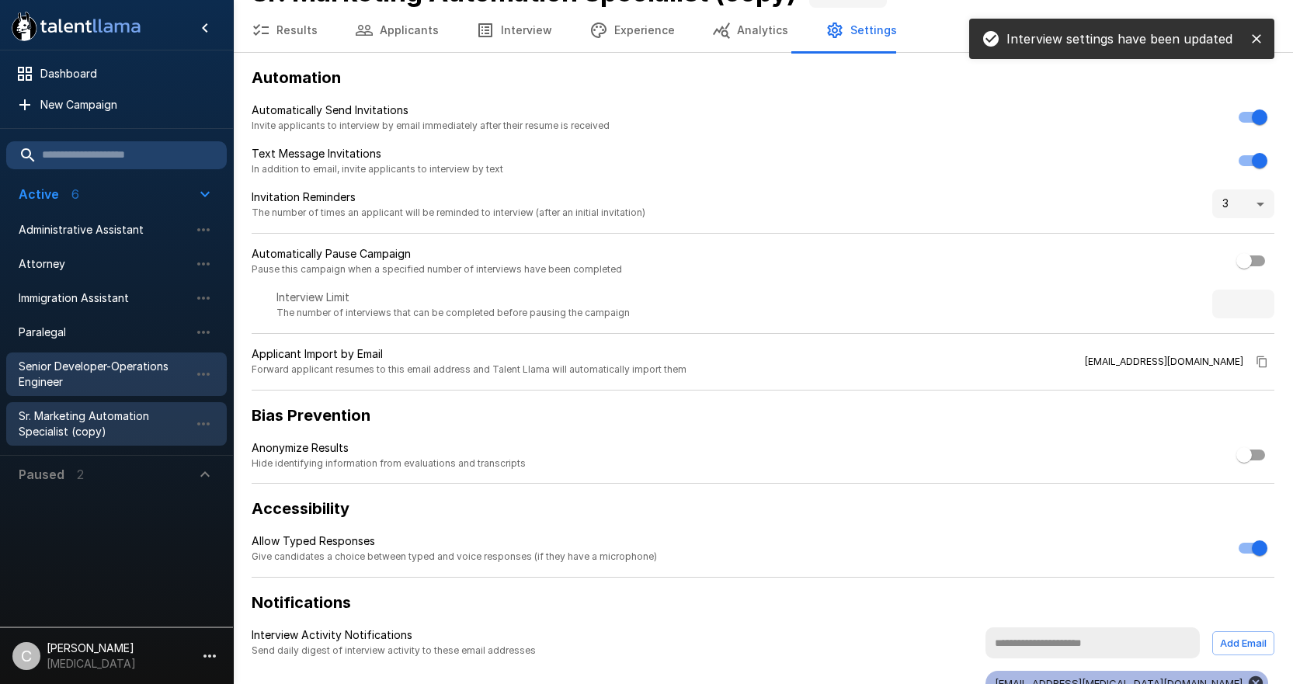
click at [97, 370] on span "Senior Developer-Operations Engineer" at bounding box center [104, 374] width 171 height 31
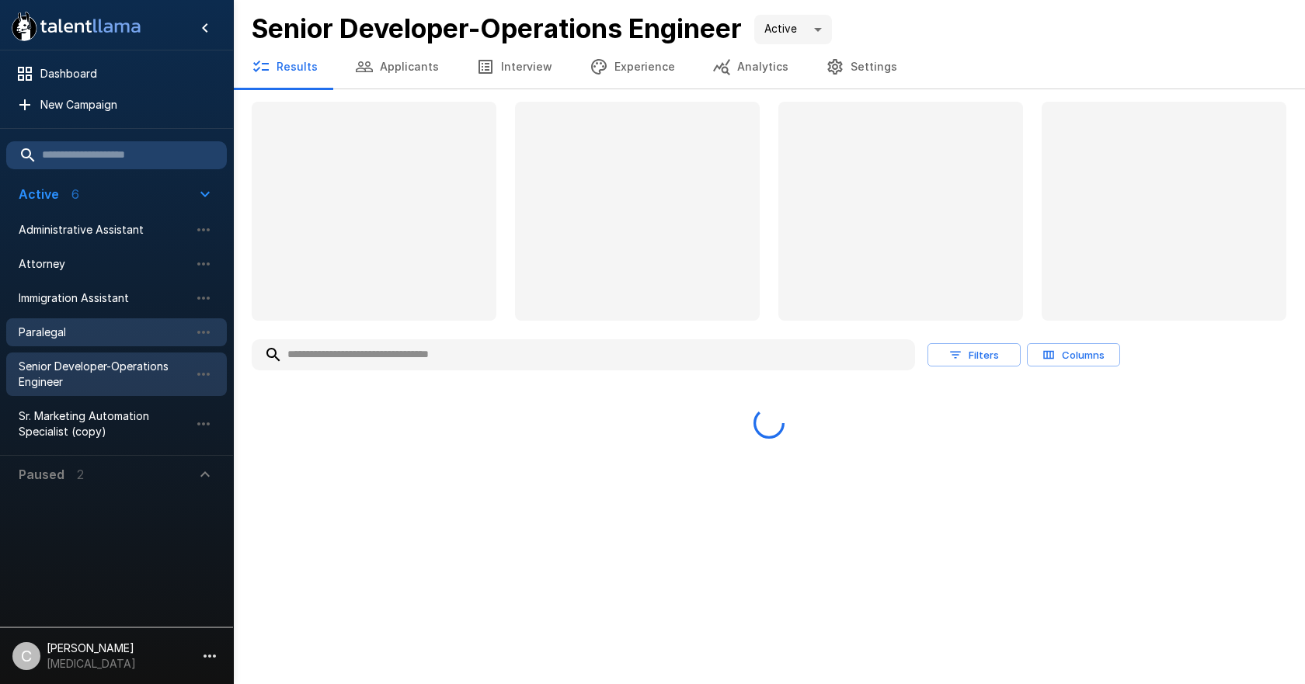
click at [71, 325] on span "Paralegal" at bounding box center [104, 333] width 171 height 16
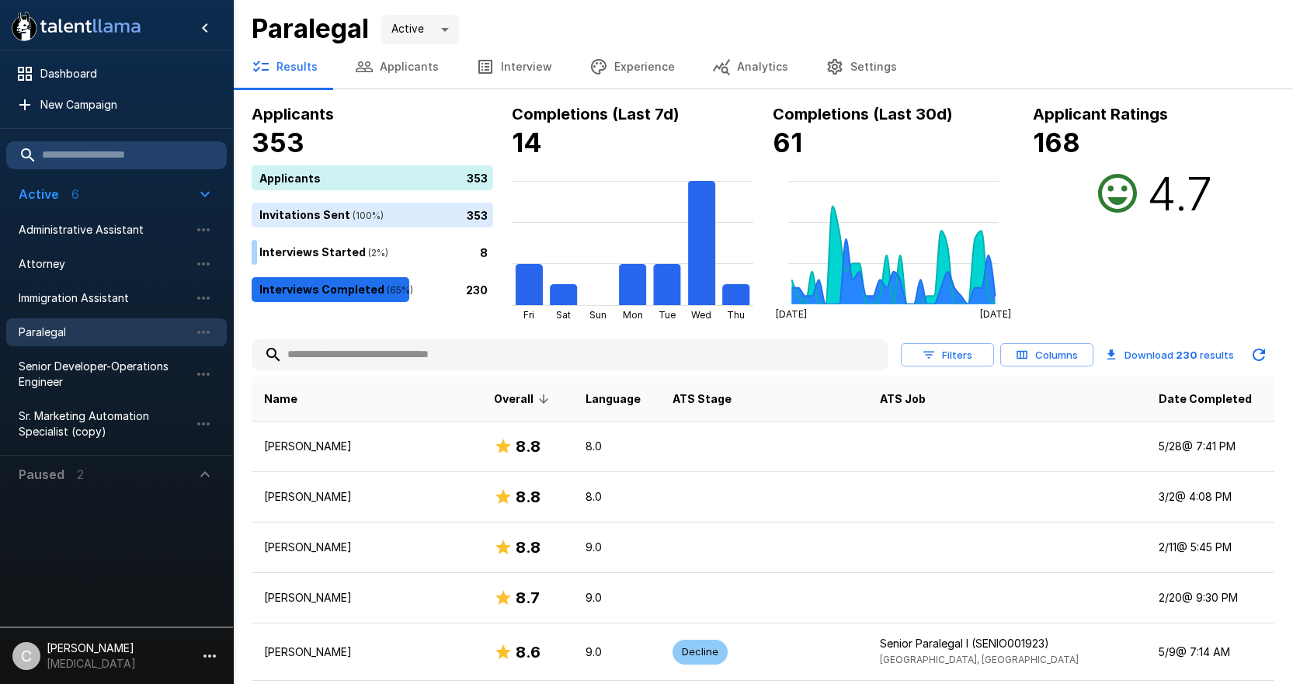
click at [474, 346] on input "text" at bounding box center [570, 355] width 637 height 28
click at [108, 226] on span "Administrative Assistant" at bounding box center [104, 230] width 171 height 16
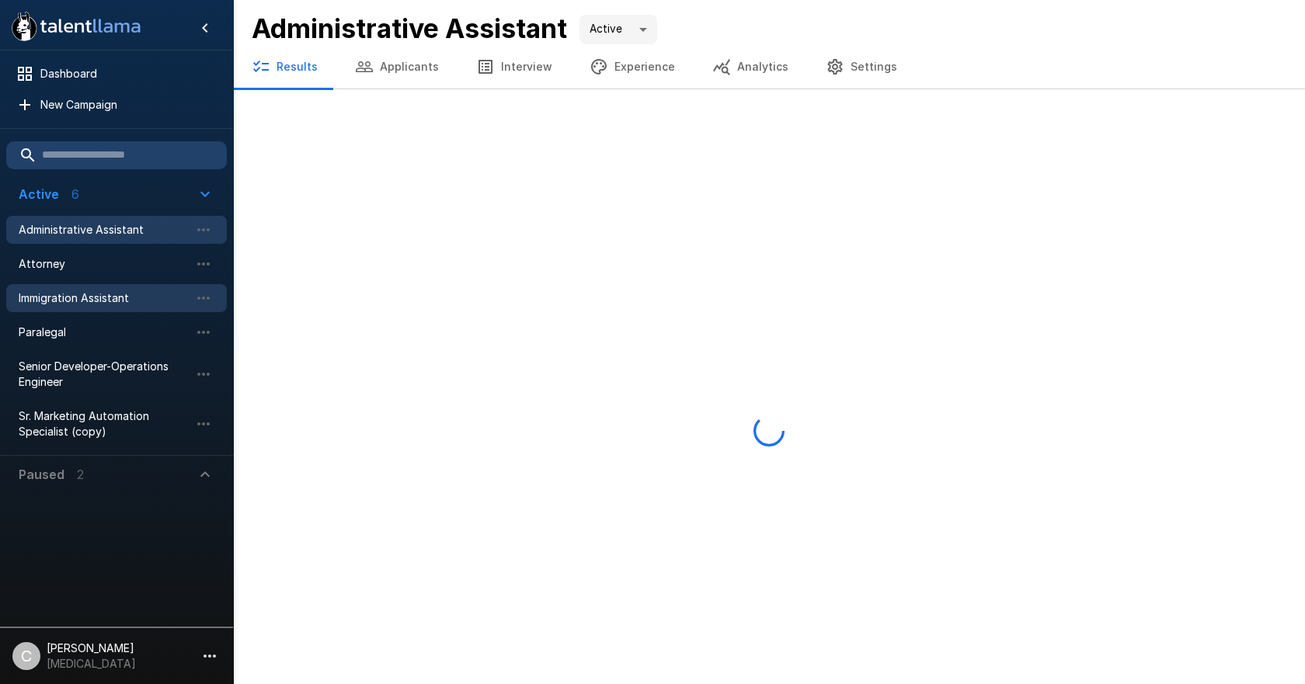
click at [93, 297] on span "Immigration Assistant" at bounding box center [104, 298] width 171 height 16
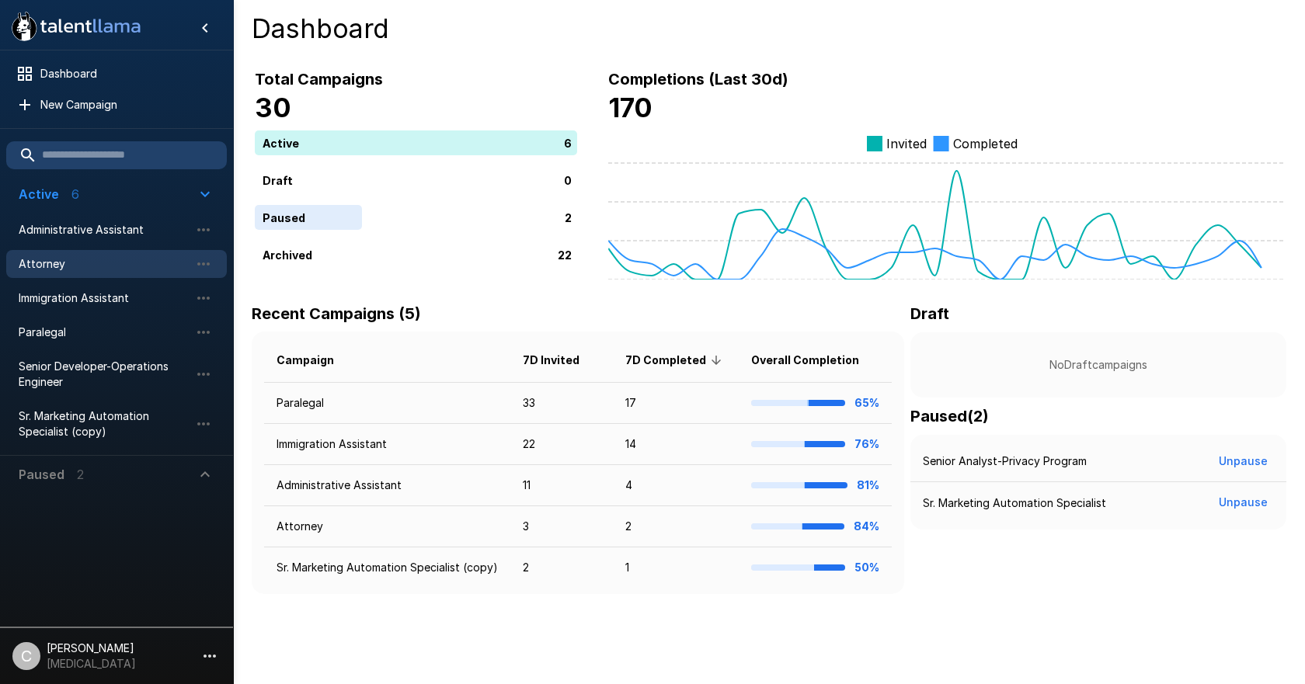
click at [112, 258] on span "Attorney" at bounding box center [104, 264] width 171 height 16
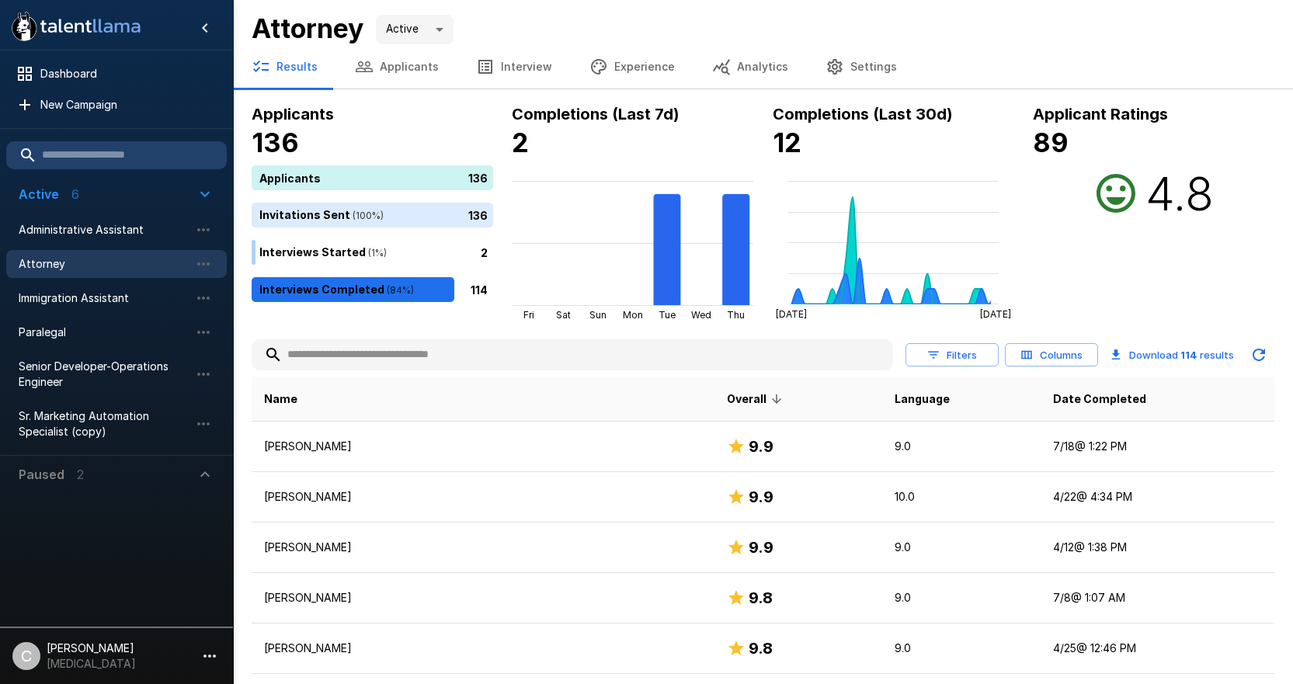
click at [412, 339] on div at bounding box center [572, 354] width 641 height 31
click at [408, 355] on input "text" at bounding box center [572, 355] width 641 height 28
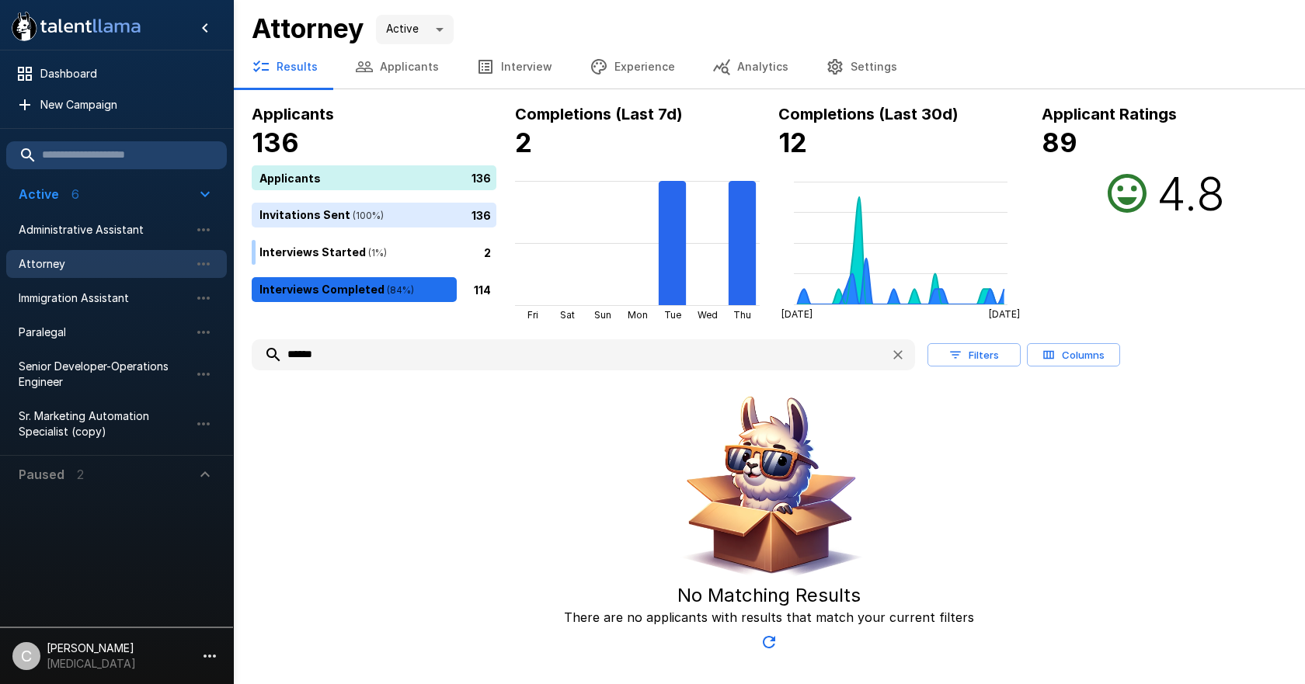
click at [411, 356] on input "******" at bounding box center [565, 355] width 626 height 28
click at [762, 638] on icon "Updated Today - 1:56 PM" at bounding box center [768, 642] width 19 height 19
click at [398, 353] on input "******" at bounding box center [565, 355] width 626 height 28
click at [388, 373] on div "****** Filters Columns No Matching Results There are no applicants with results…" at bounding box center [769, 495] width 1034 height 325
click at [419, 349] on input "******" at bounding box center [565, 355] width 626 height 28
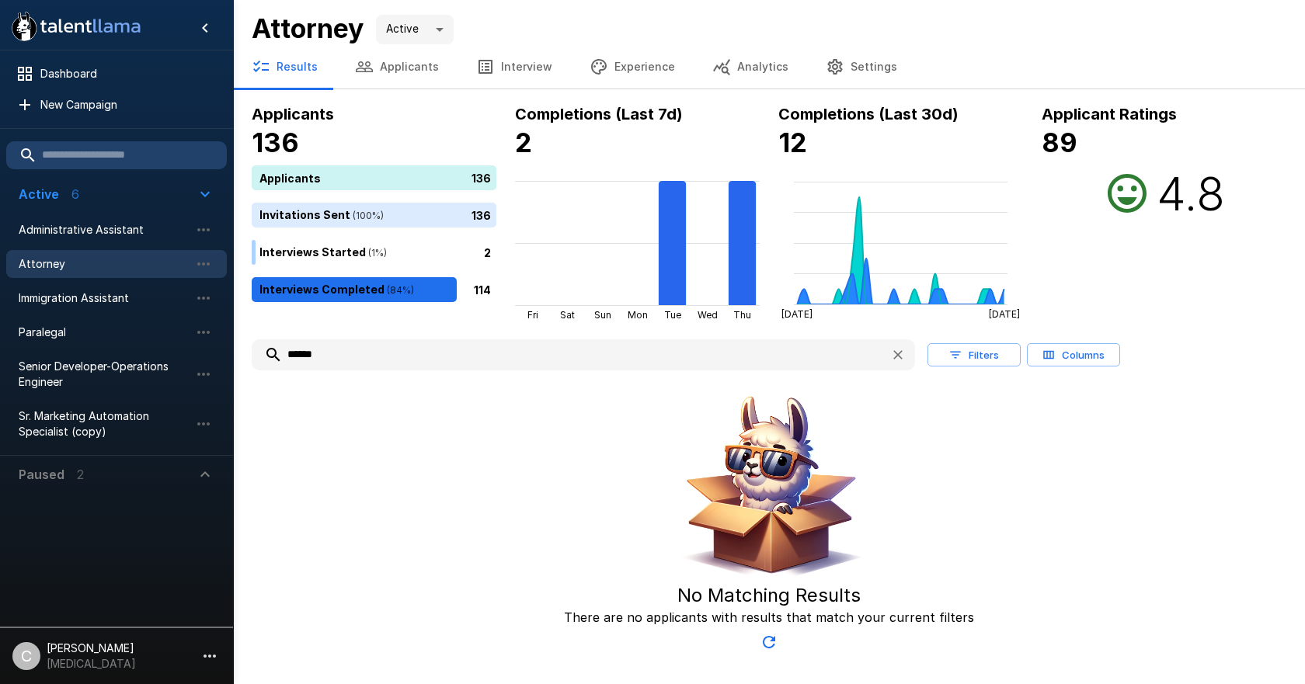
click at [398, 389] on div "No Matching Results There are no applicants with results that match your curren…" at bounding box center [769, 523] width 1034 height 269
click at [348, 377] on div "****** Filters Columns No Matching Results There are no applicants with results…" at bounding box center [769, 495] width 1034 height 325
click at [347, 359] on input "******" at bounding box center [565, 355] width 626 height 28
click at [346, 358] on input "******" at bounding box center [565, 355] width 626 height 28
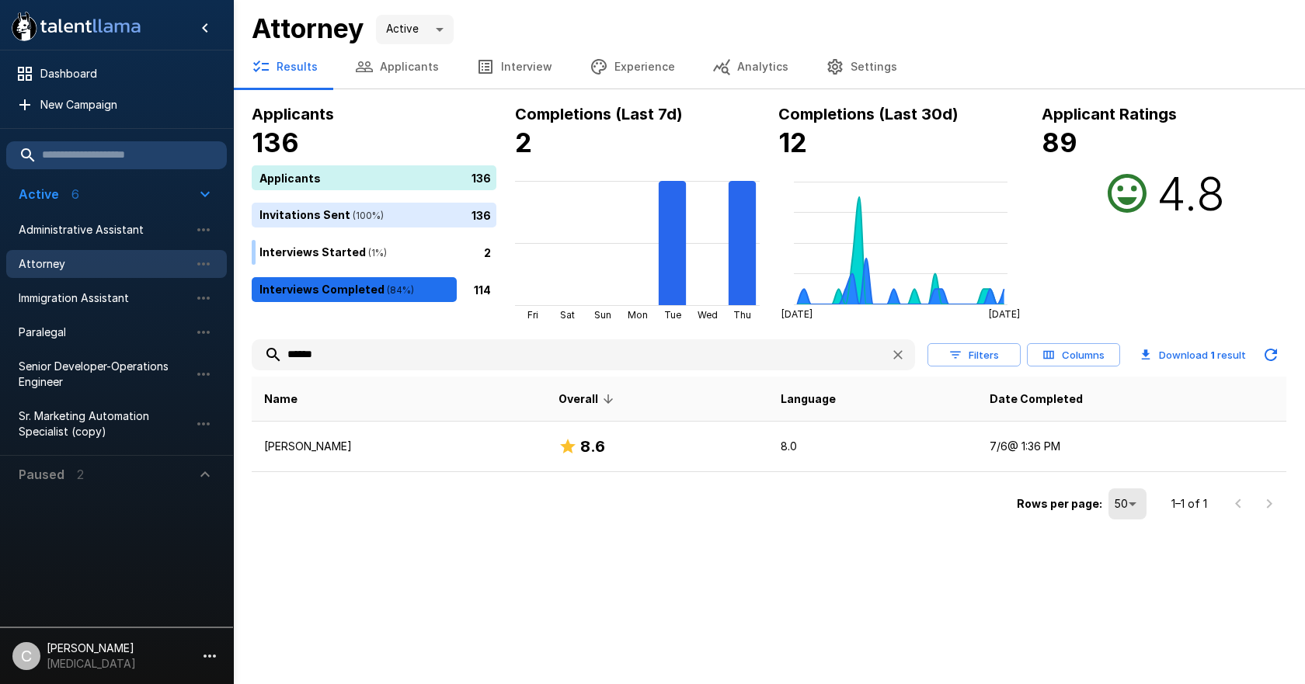
type input "******"
